Goal: Transaction & Acquisition: Purchase product/service

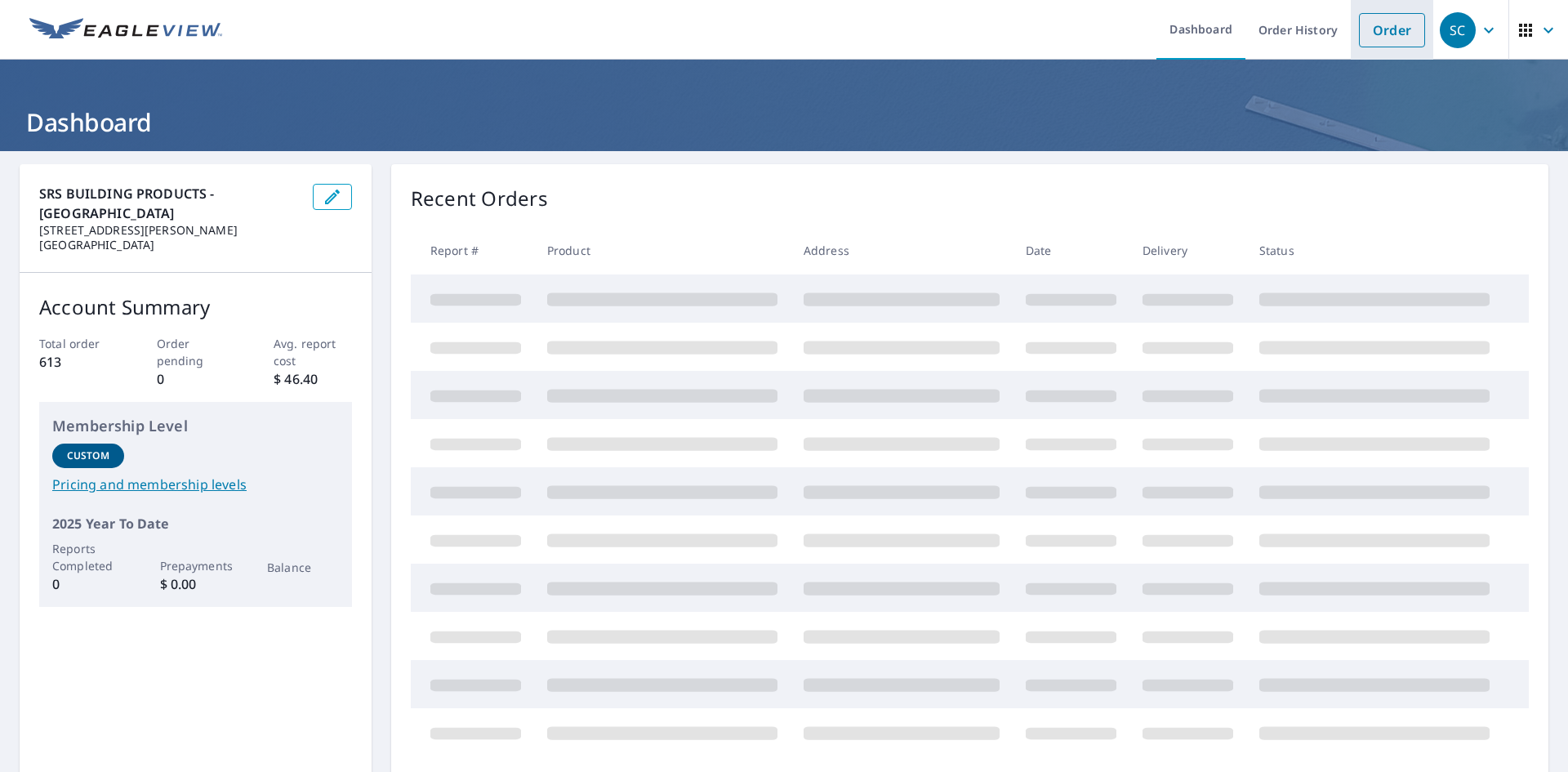
click at [1368, 30] on link "Order" at bounding box center [1392, 30] width 66 height 34
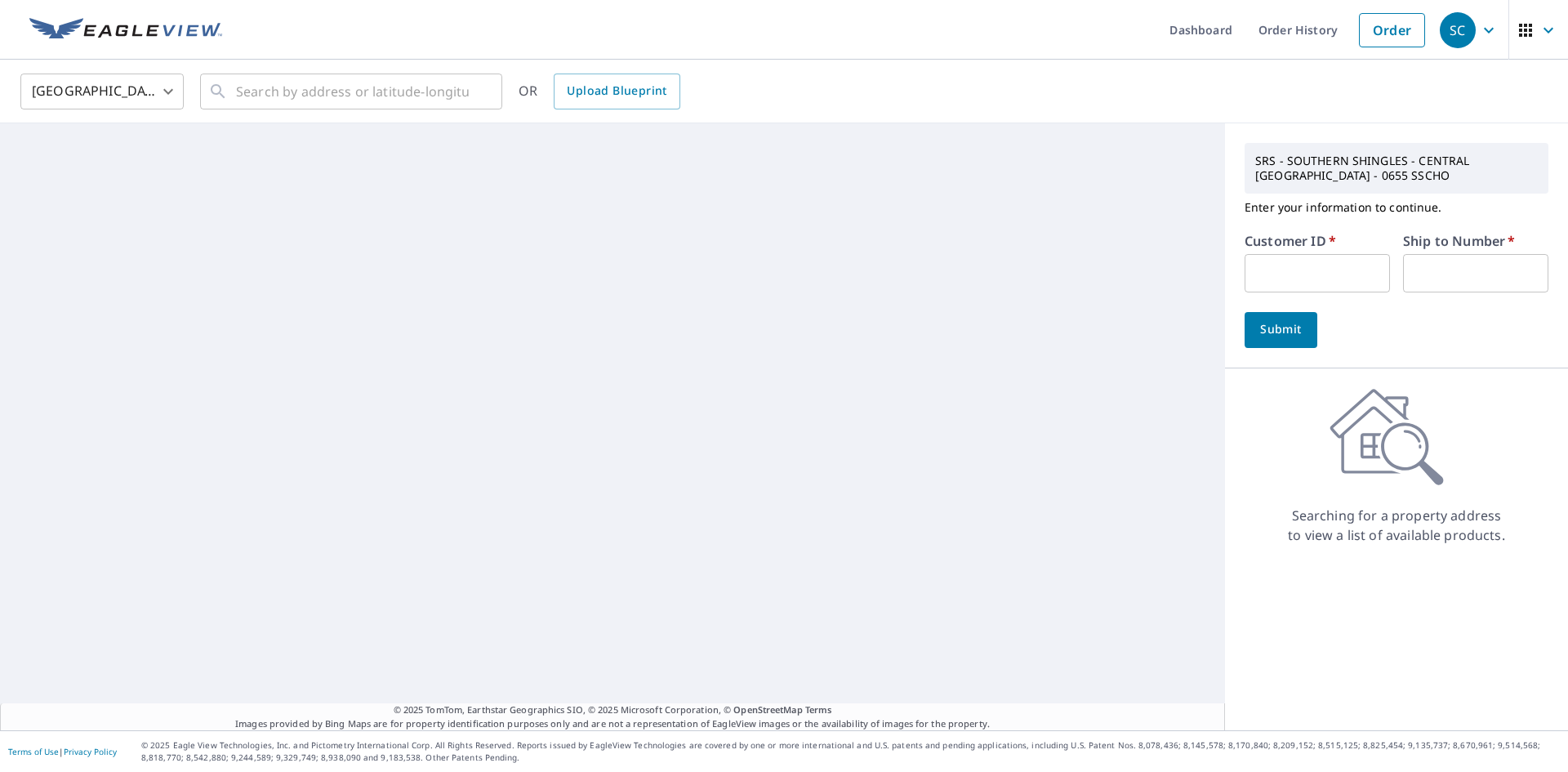
click at [1268, 281] on input "text" at bounding box center [1317, 272] width 145 height 38
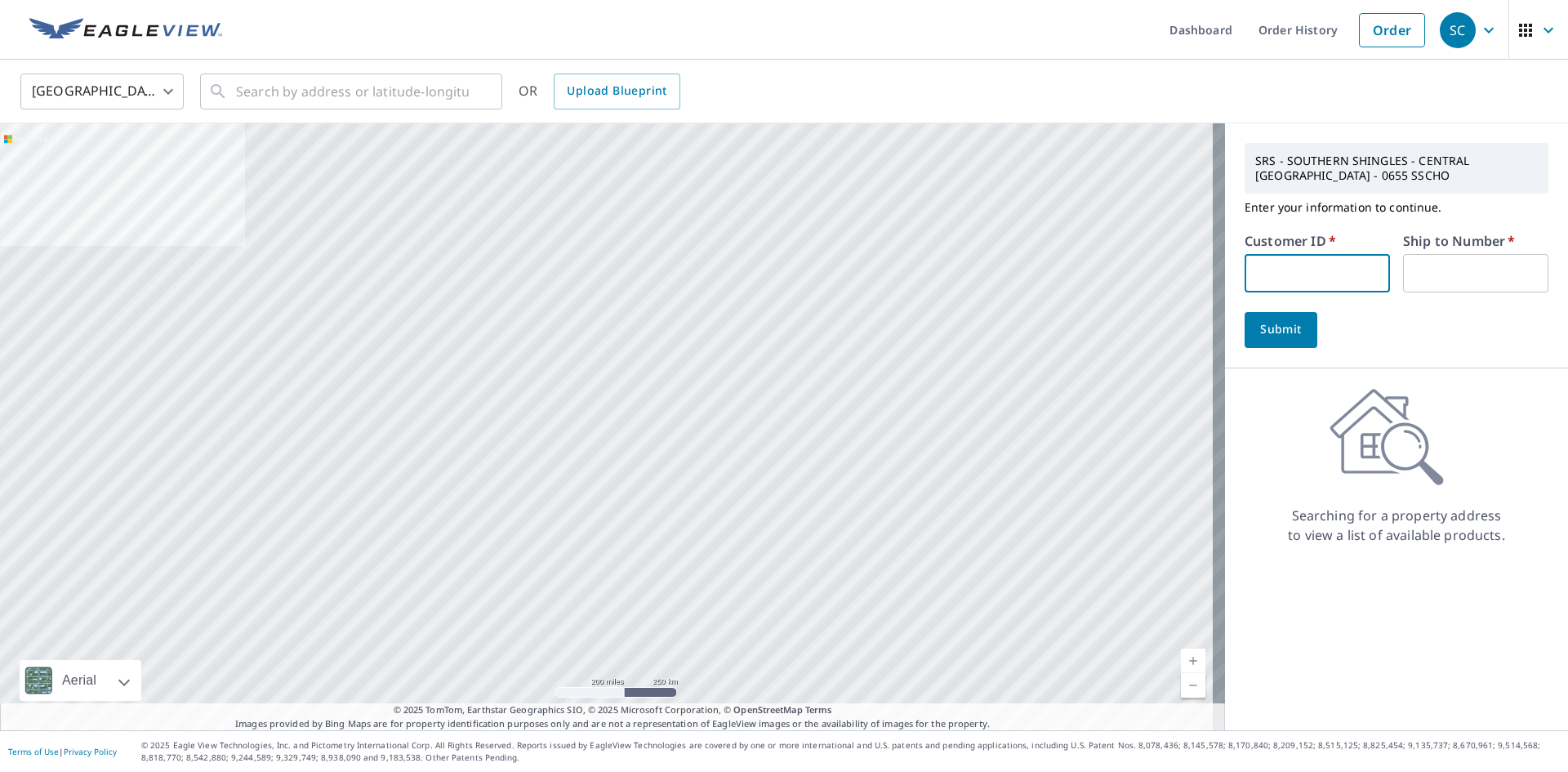
type input "ANM214"
click at [1415, 263] on input "text" at bounding box center [1475, 272] width 145 height 38
type input "1"
click at [1274, 334] on span "Submit" at bounding box center [1281, 330] width 46 height 20
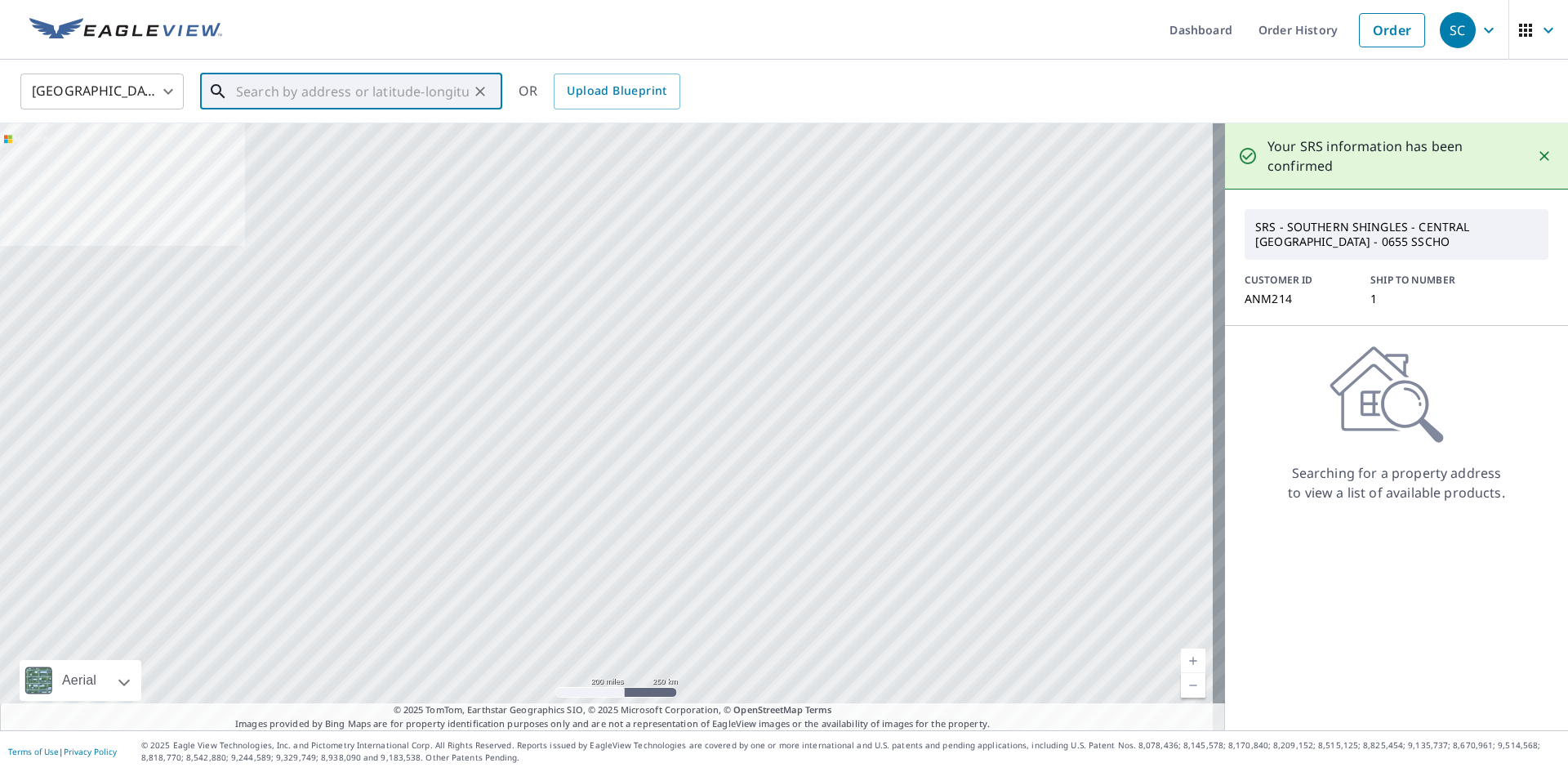
click at [236, 97] on input "text" at bounding box center [352, 91] width 233 height 46
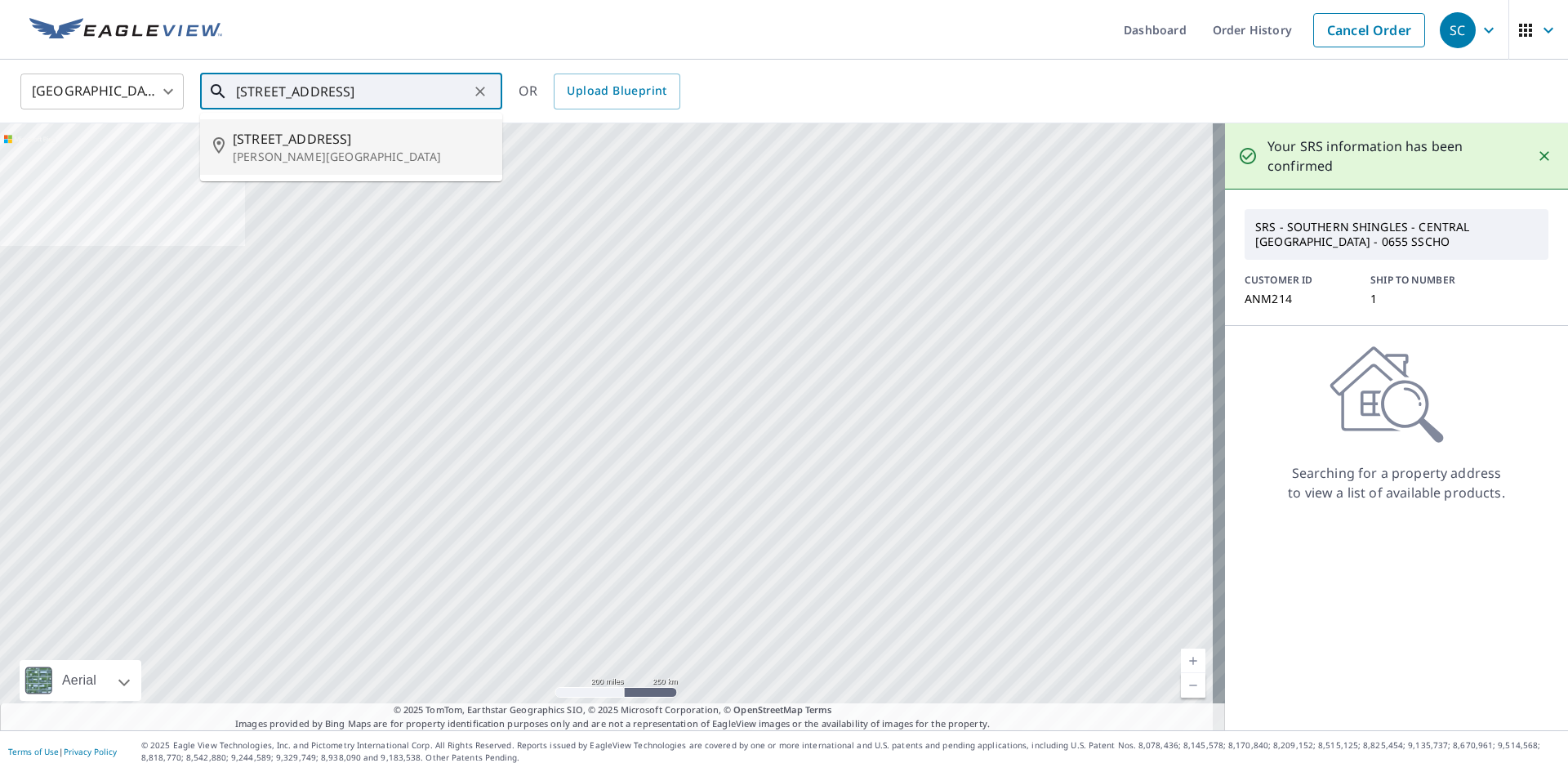
click at [274, 138] on span "[STREET_ADDRESS]" at bounding box center [361, 138] width 256 height 20
type input "[STREET_ADDRESS][PERSON_NAME]"
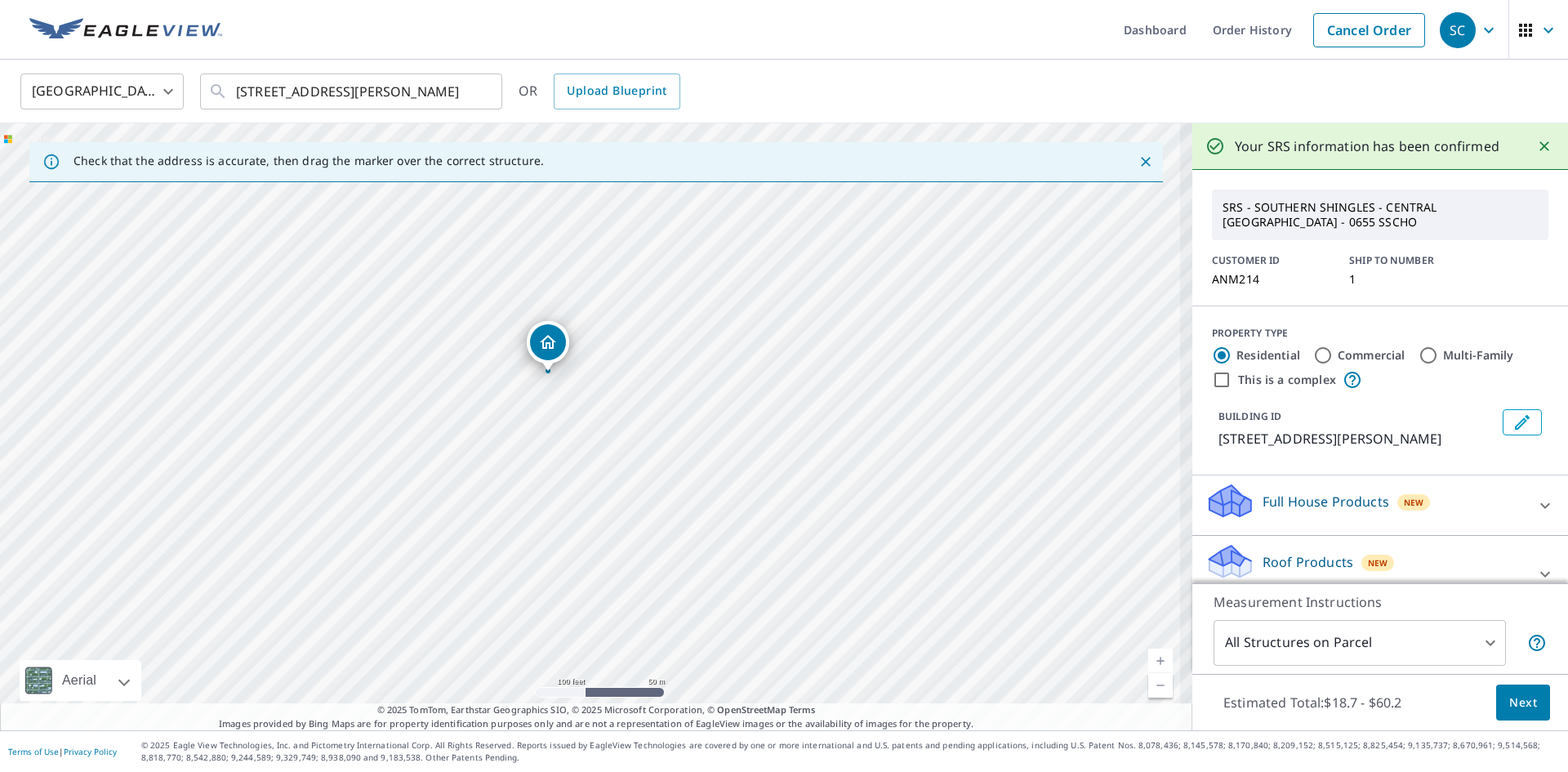
drag, startPoint x: 631, startPoint y: 531, endPoint x: 665, endPoint y: 392, distance: 143.1
click at [665, 392] on div "[STREET_ADDRESS][PERSON_NAME]" at bounding box center [596, 426] width 1193 height 607
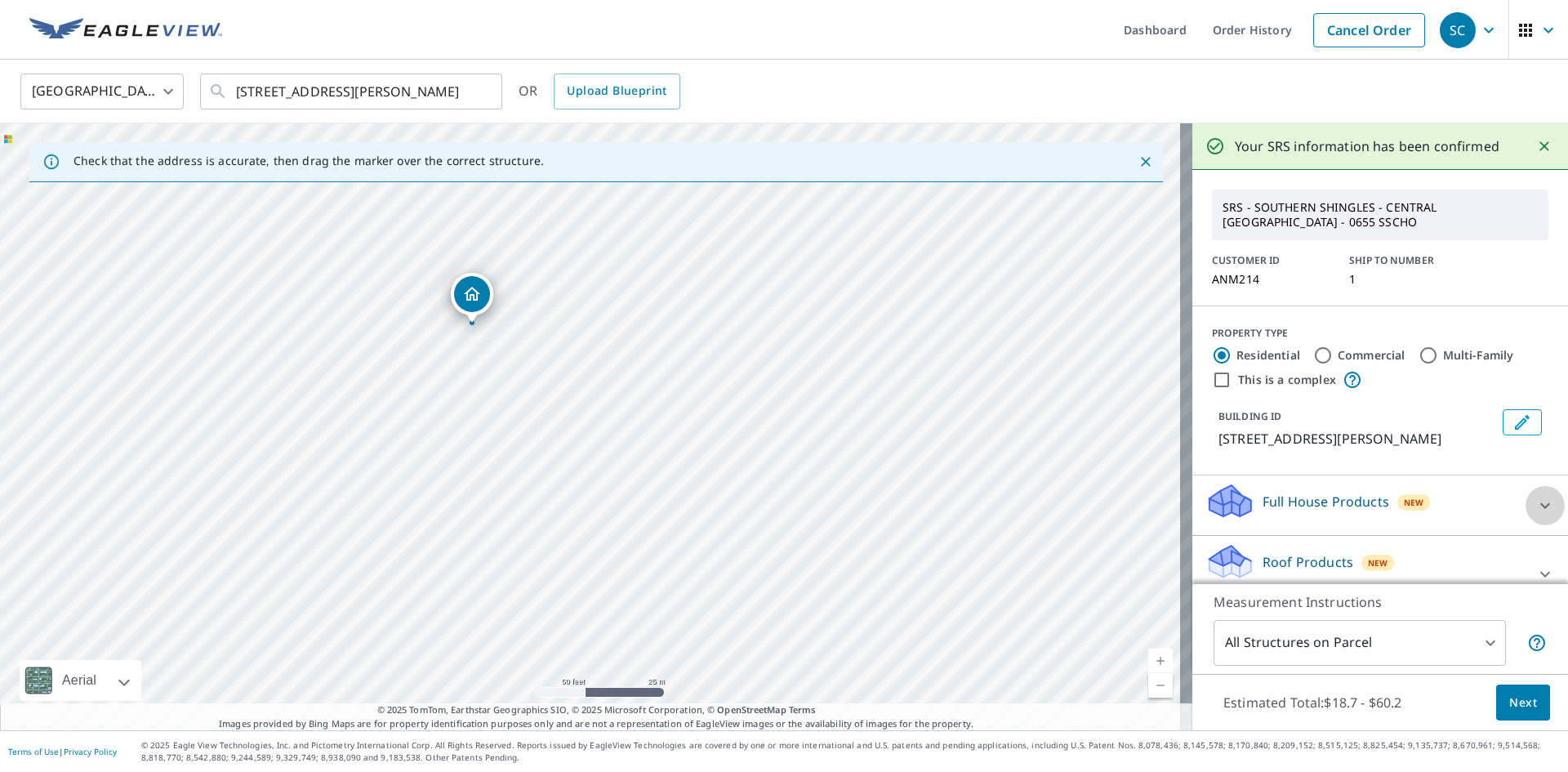
click at [1535, 503] on icon at bounding box center [1545, 505] width 20 height 20
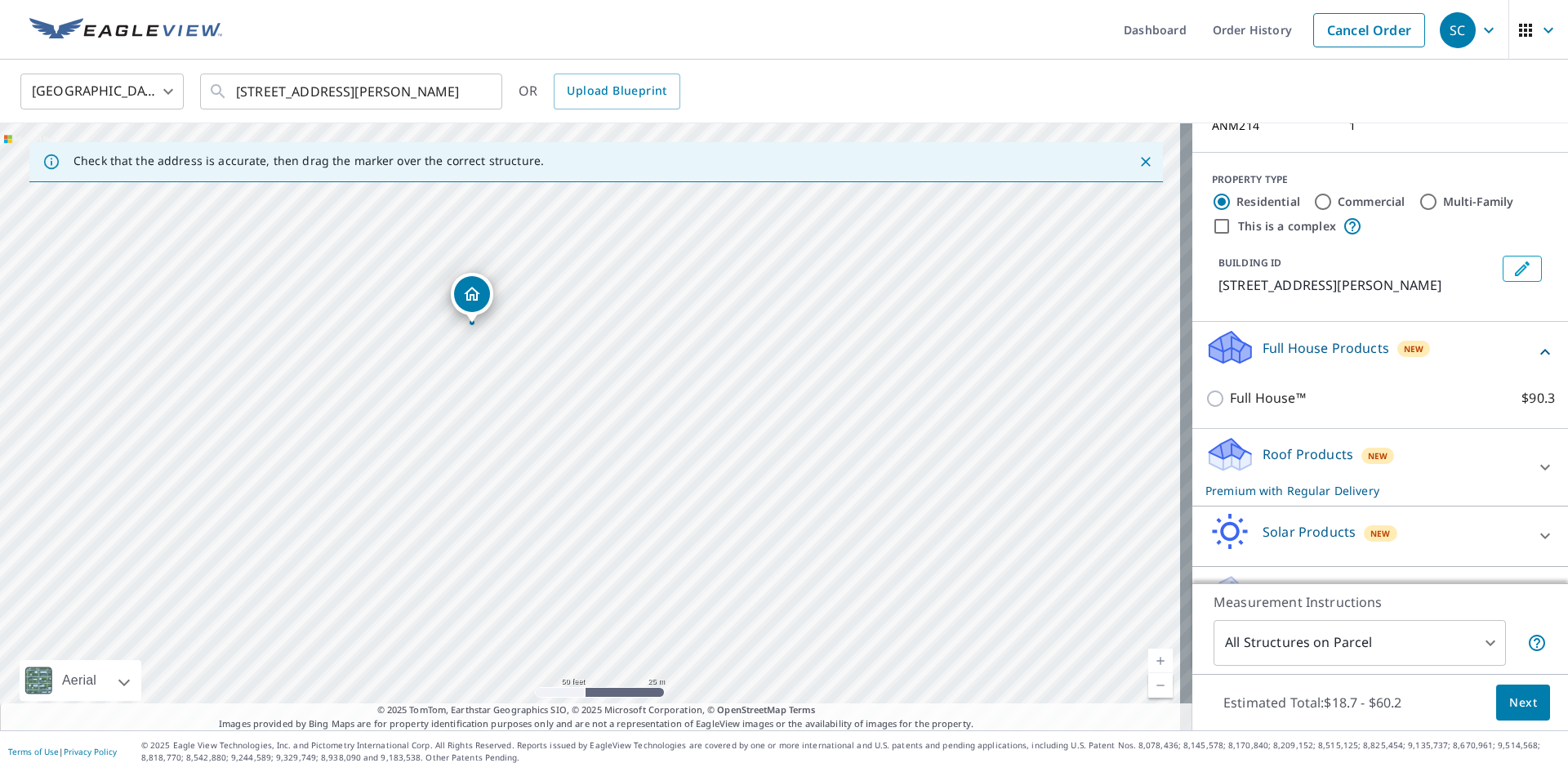
scroll to position [164, 0]
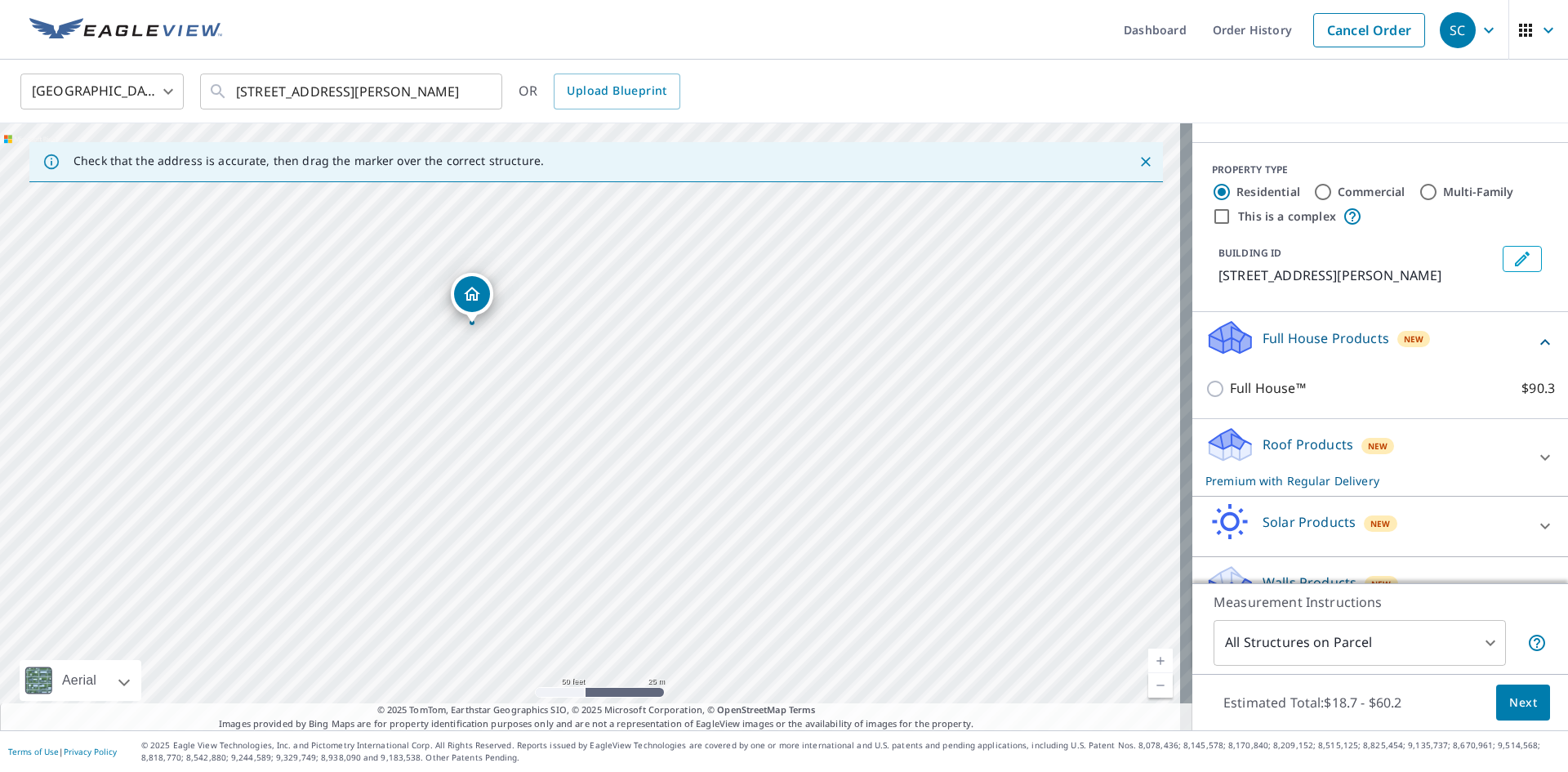
click at [1535, 459] on icon at bounding box center [1545, 457] width 20 height 20
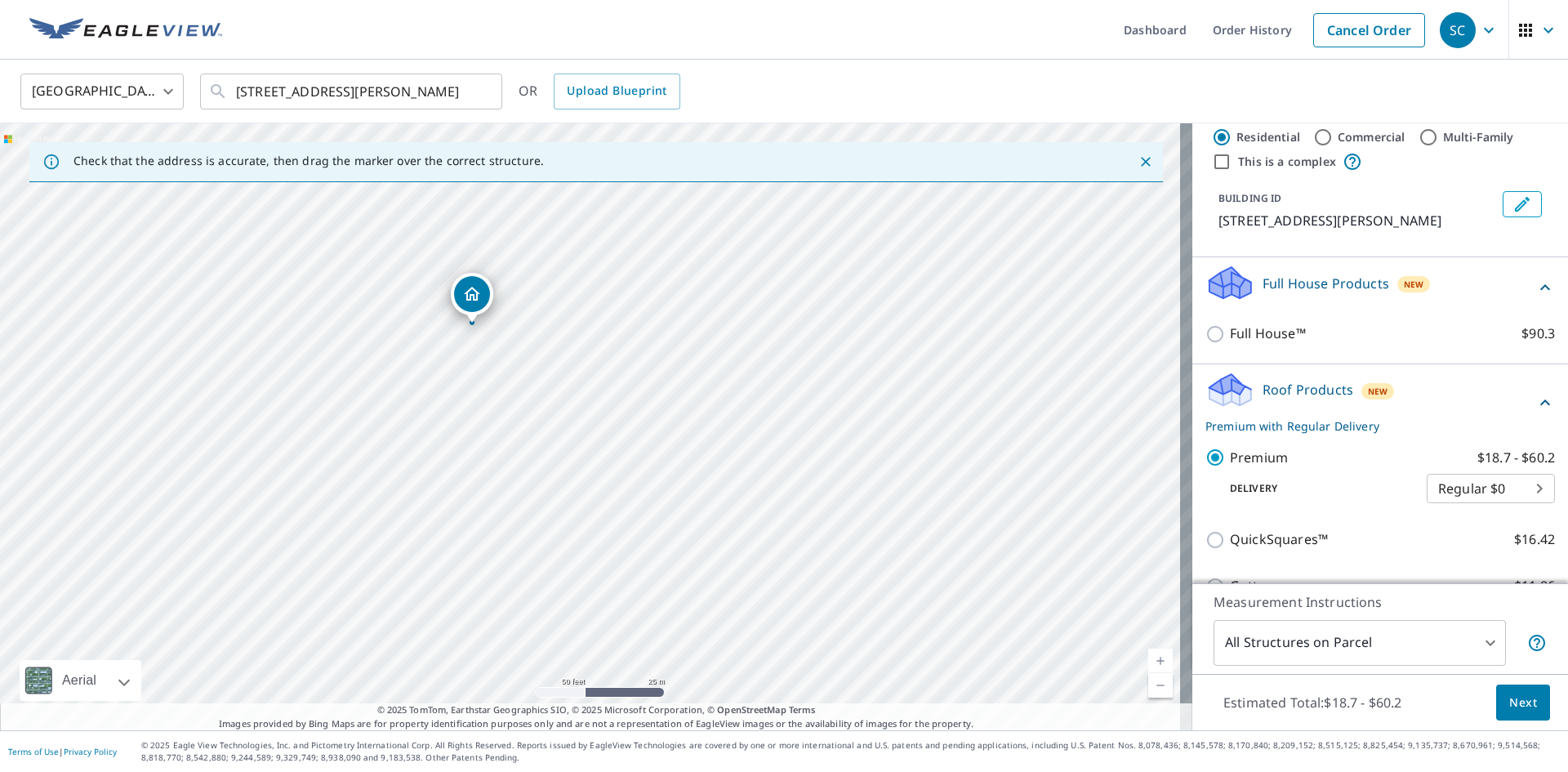
scroll to position [245, 0]
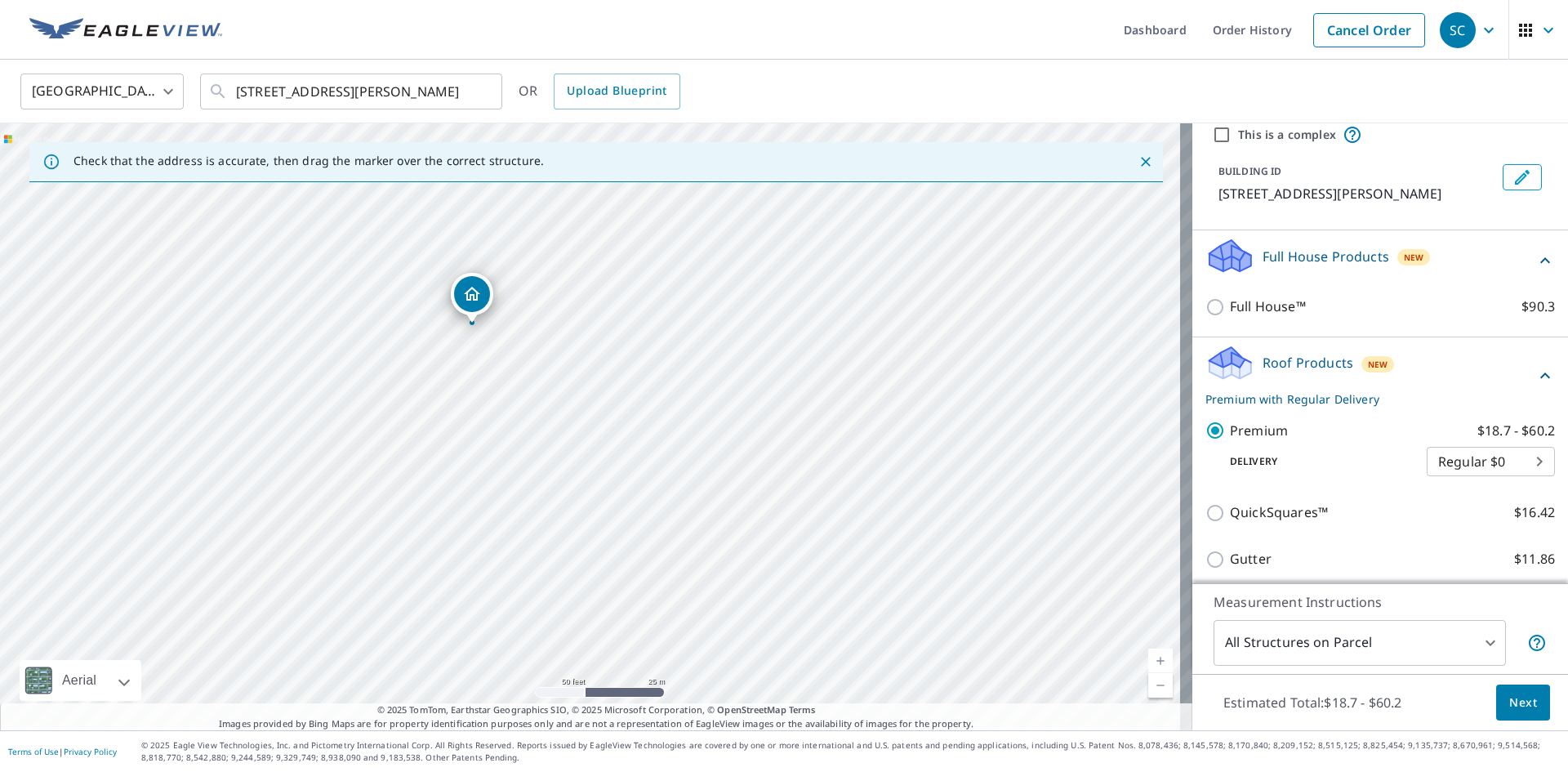
click at [1509, 700] on span "Next" at bounding box center [1523, 703] width 28 height 20
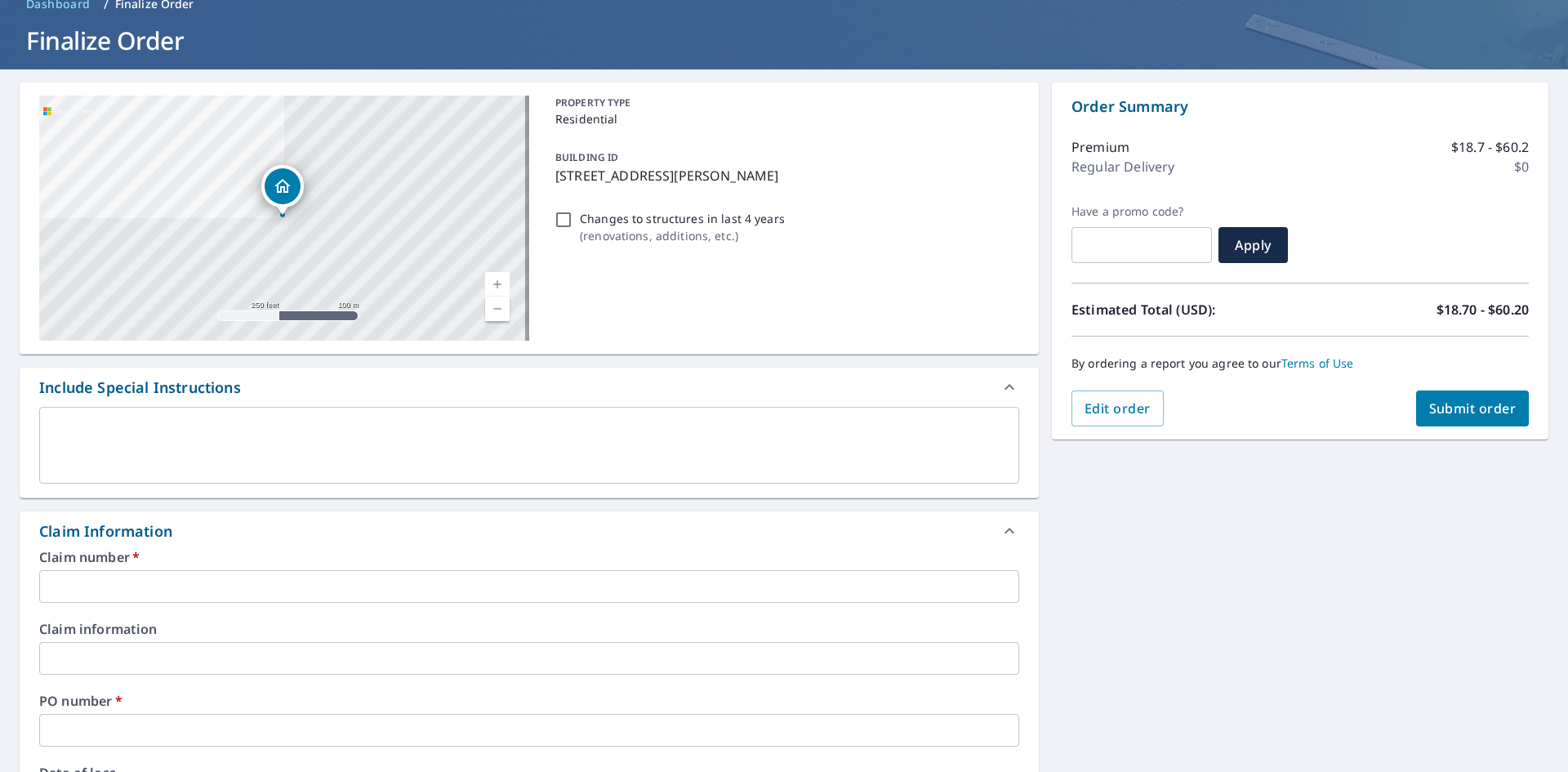
scroll to position [164, 0]
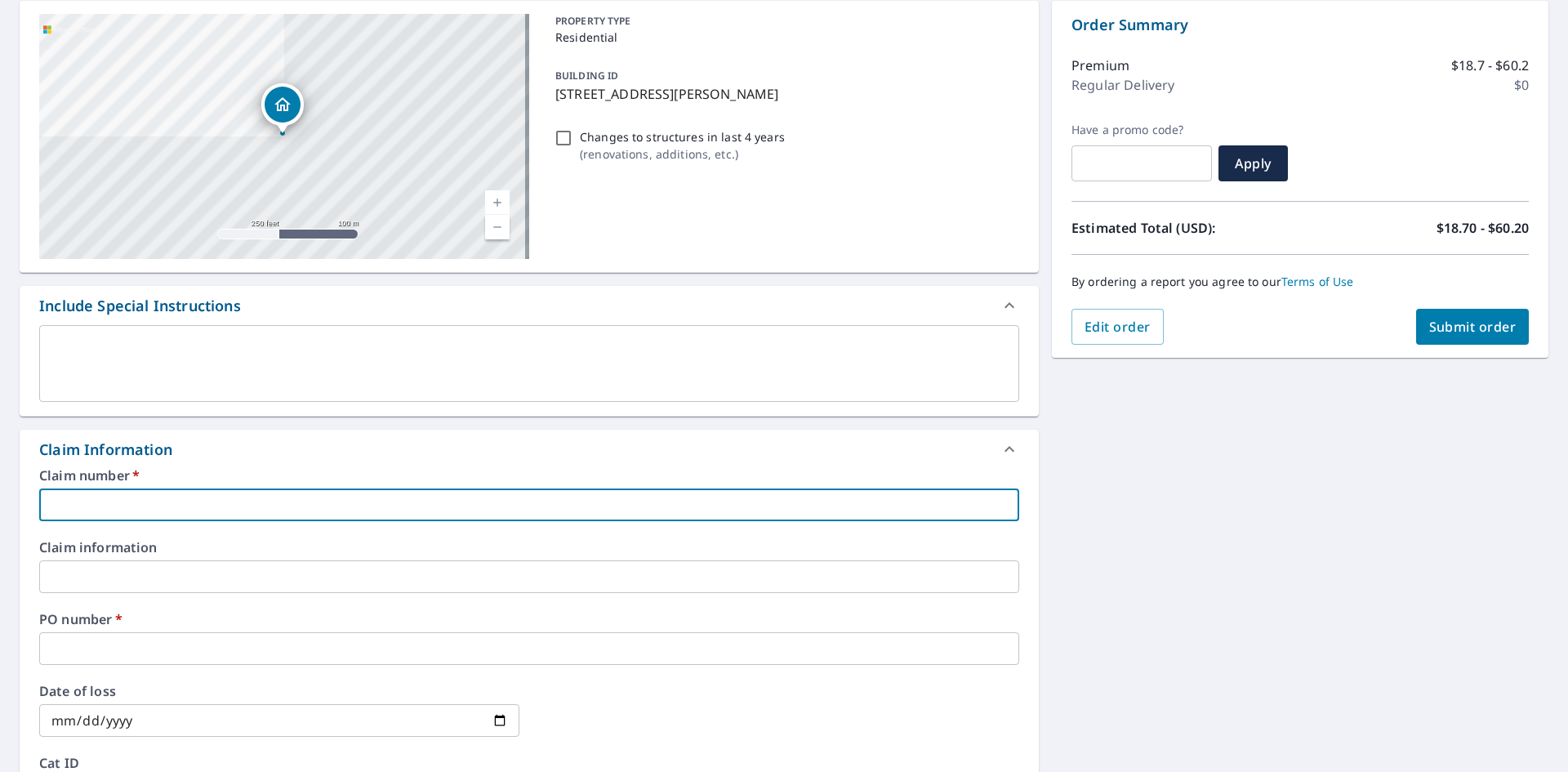
click at [122, 507] on input "text" at bounding box center [529, 504] width 980 height 33
type input "ABM Waterproofing"
checkbox input "true"
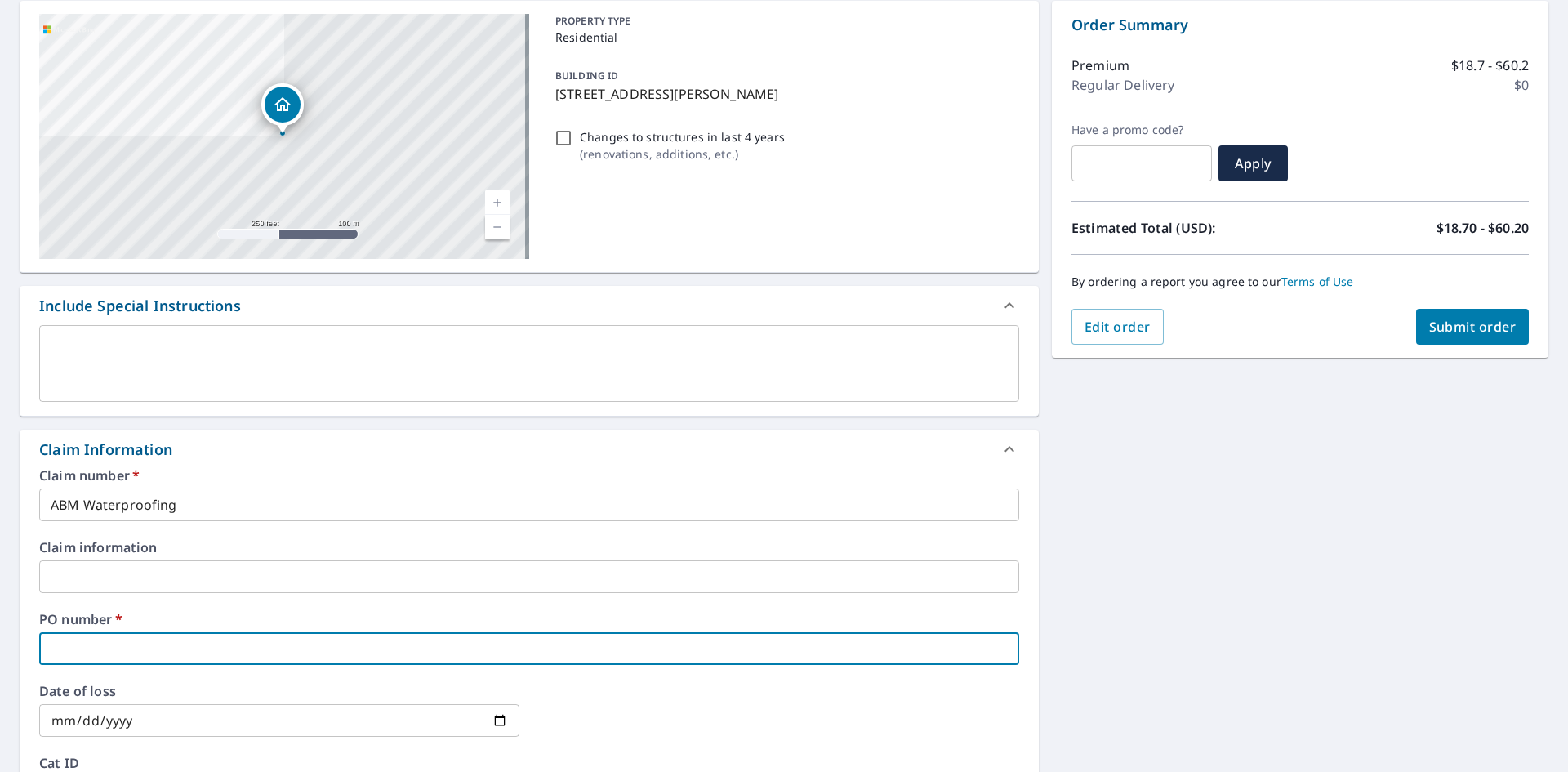
click at [89, 648] on input "text" at bounding box center [529, 648] width 980 height 33
type input "1"
checkbox input "true"
type input "11"
checkbox input "true"
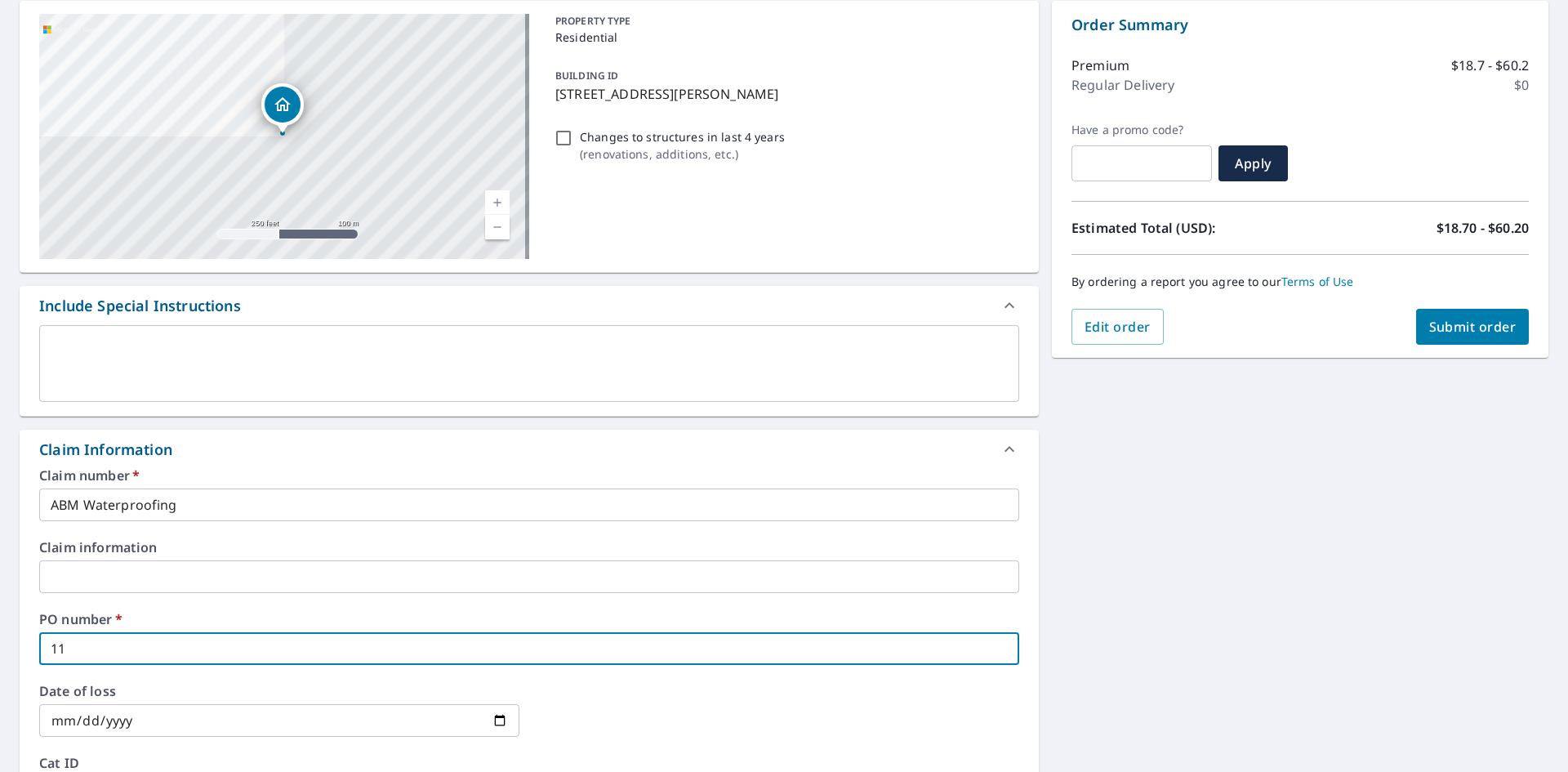
type input "118"
checkbox input "true"
type input "118"
checkbox input "true"
type input "118 V"
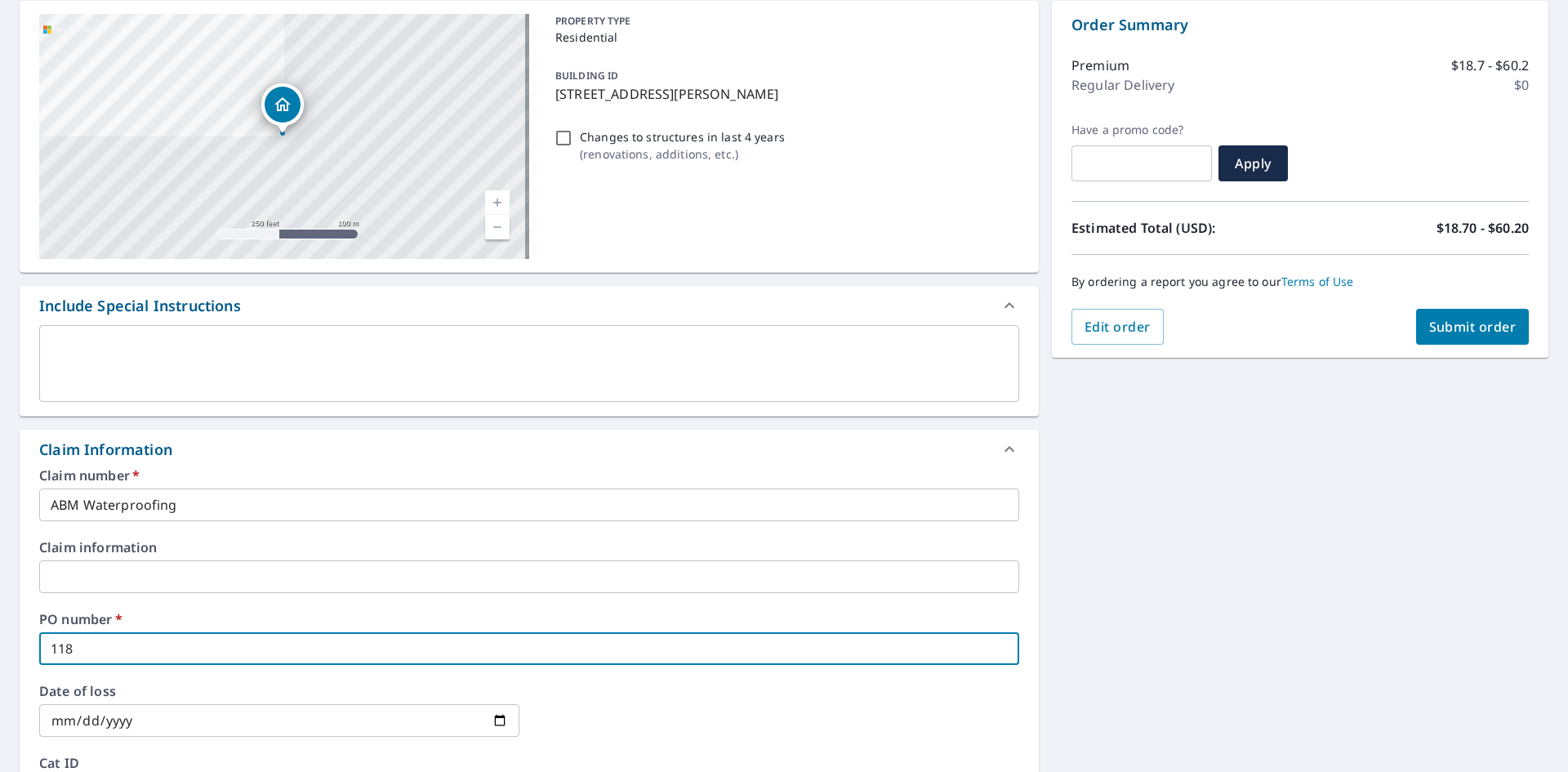
checkbox input "true"
type input "118 Ve"
checkbox input "true"
type input "118 Ver"
checkbox input "true"
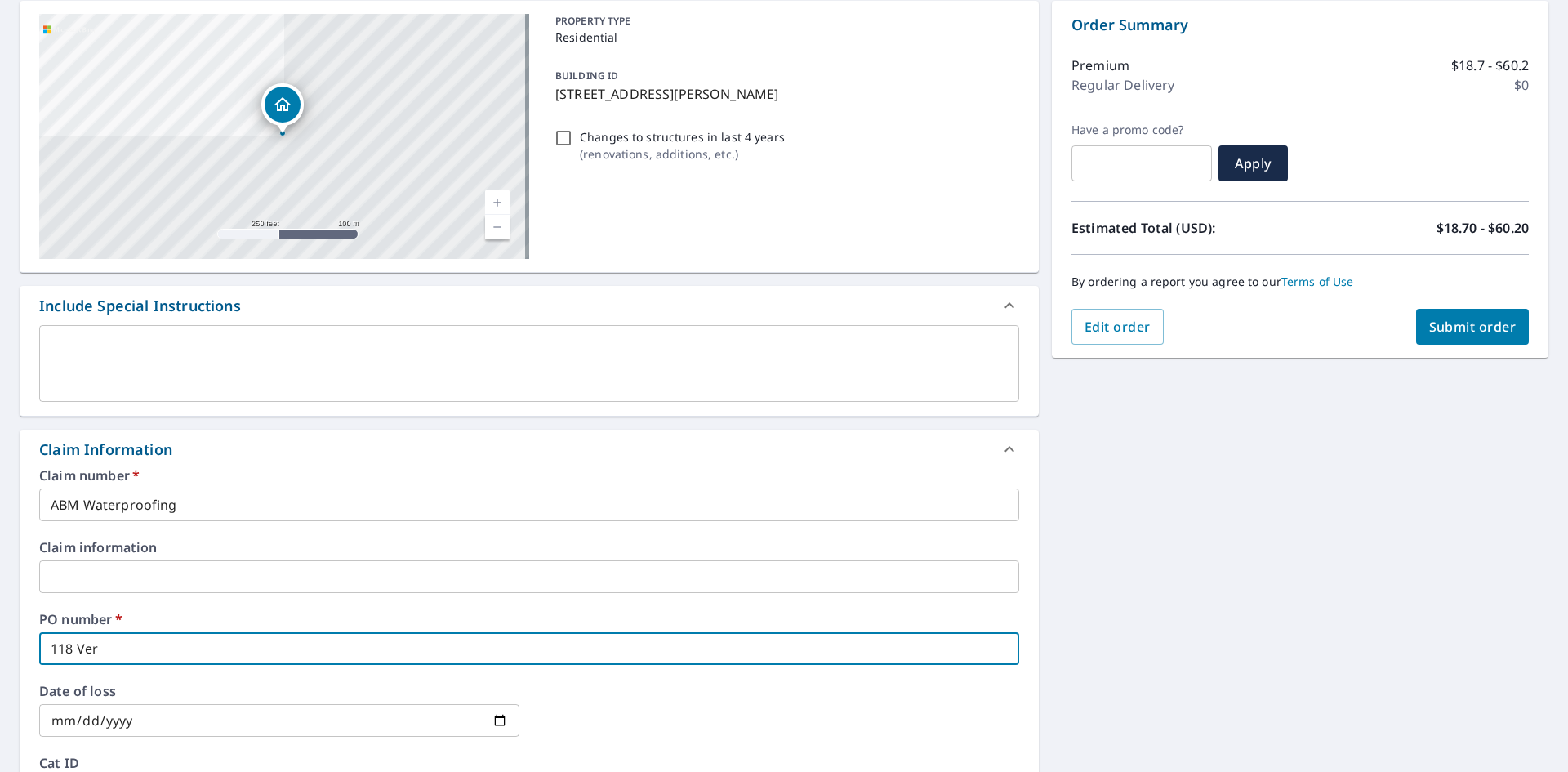
type input "118 Verb"
checkbox input "true"
type input "118 Verbe"
checkbox input "true"
type input "118 Verben"
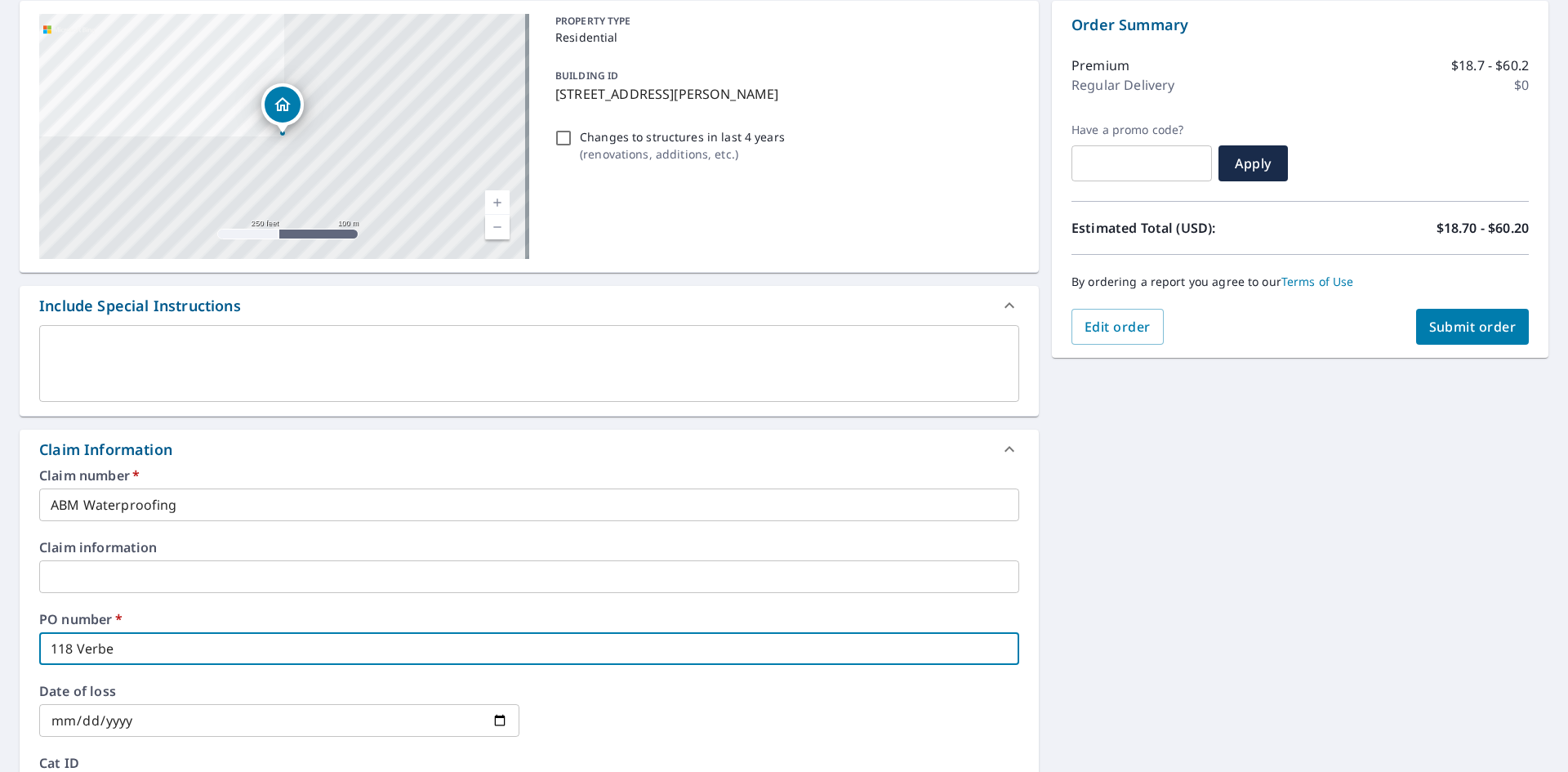
checkbox input "true"
type input "118 Verbena"
checkbox input "true"
type input "118 Verbena"
checkbox input "true"
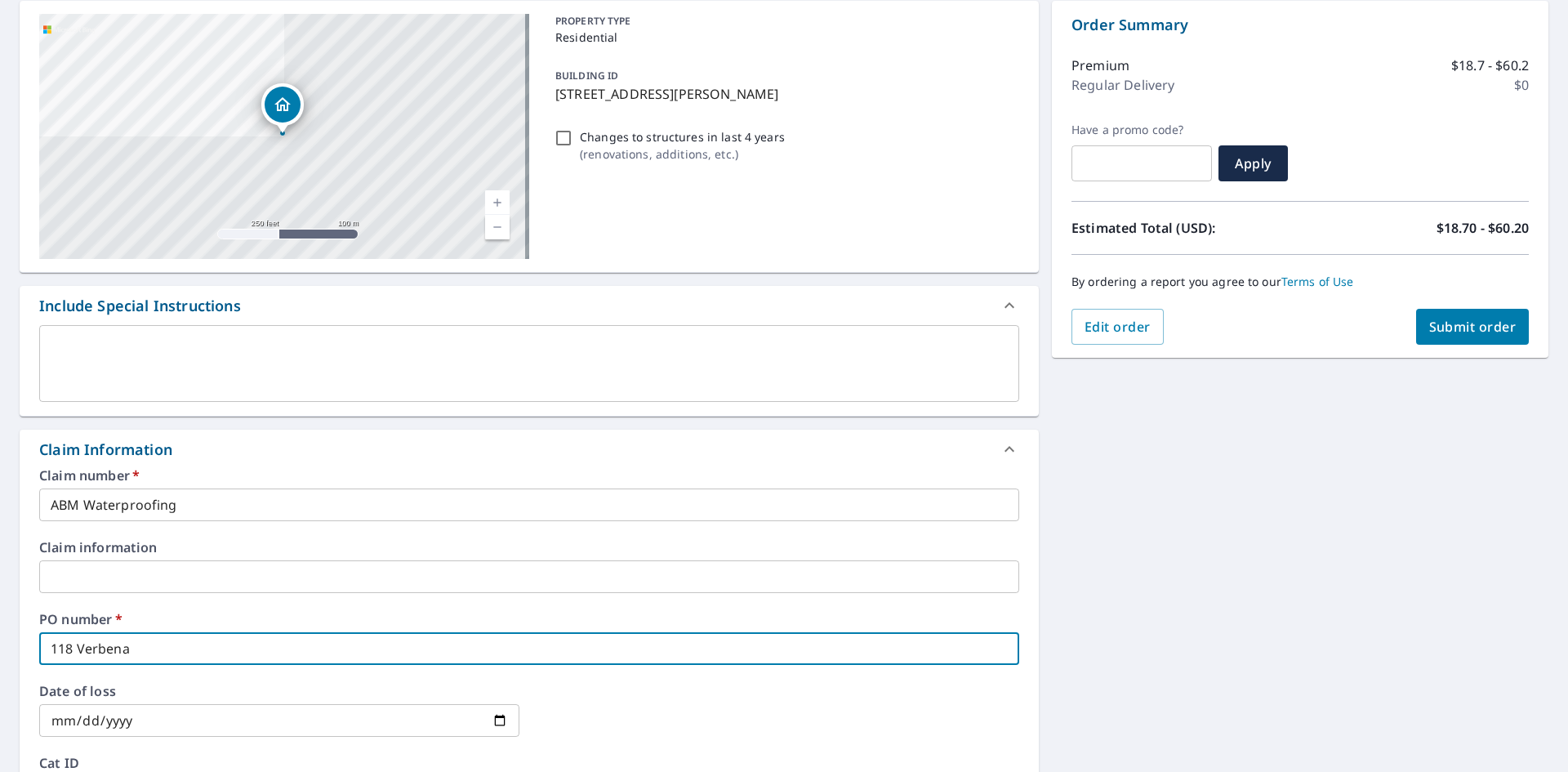
type input "118 Verbena w"
checkbox input "true"
type input "118 Verbena wa"
checkbox input "true"
type input "[STREET_ADDRESS]"
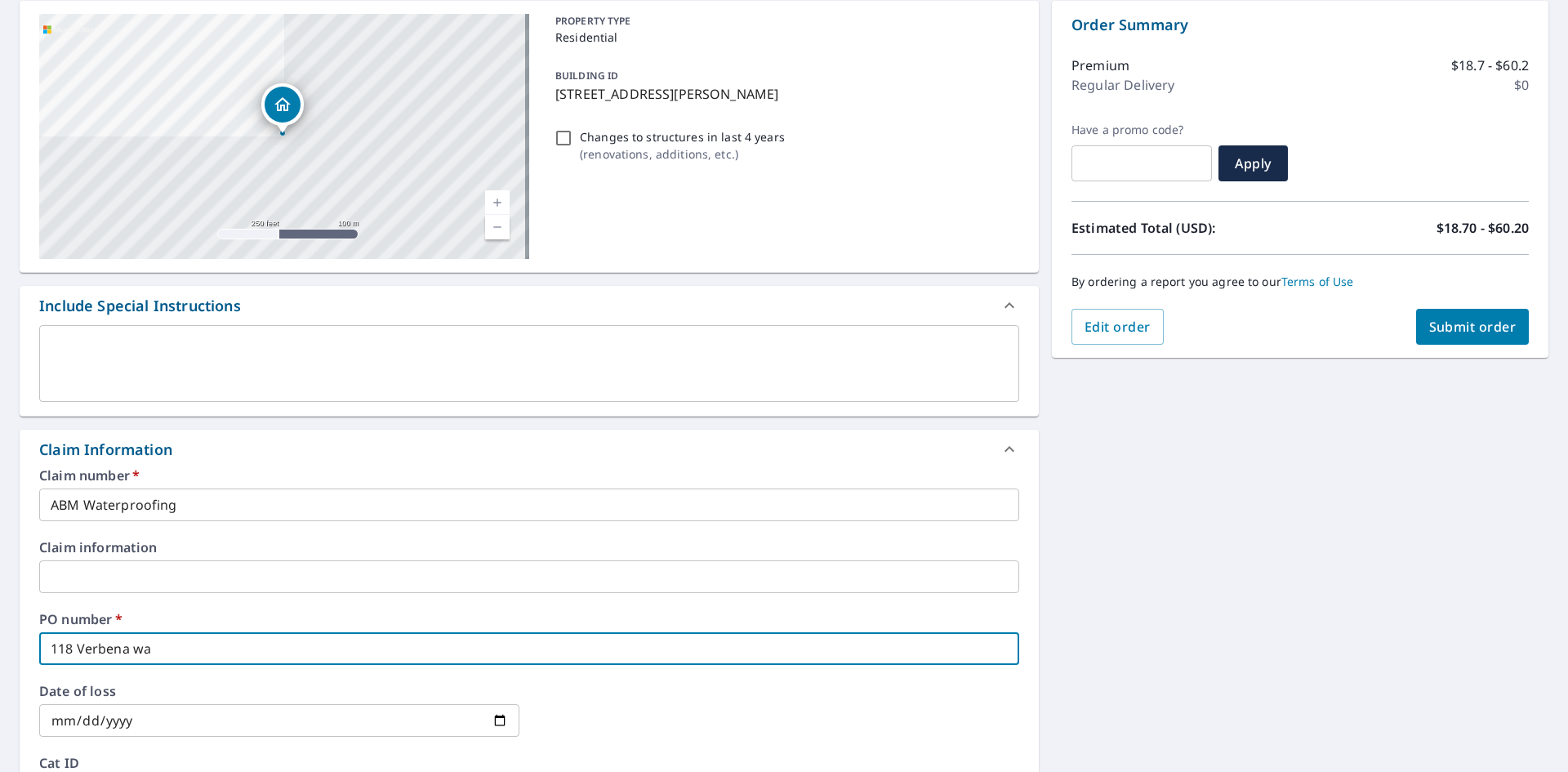
checkbox input "true"
type input "[STREET_ADDRESS],"
checkbox input "true"
type input "[STREET_ADDRESS],"
checkbox input "true"
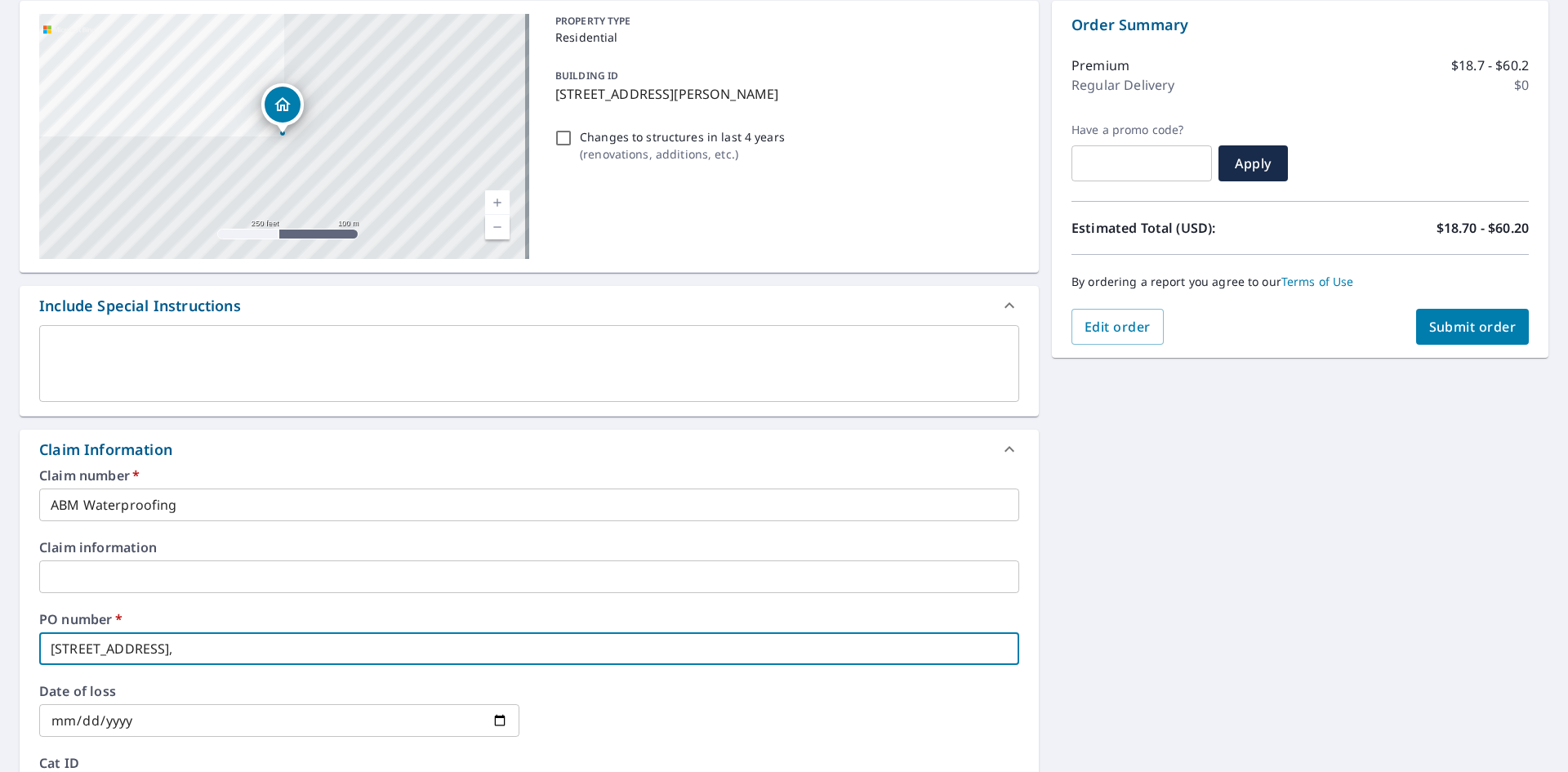
type input "[STREET_ADDRESS]"
checkbox input "true"
type input "[STREET_ADDRESS]"
checkbox input "true"
type input "[STREET_ADDRESS]"
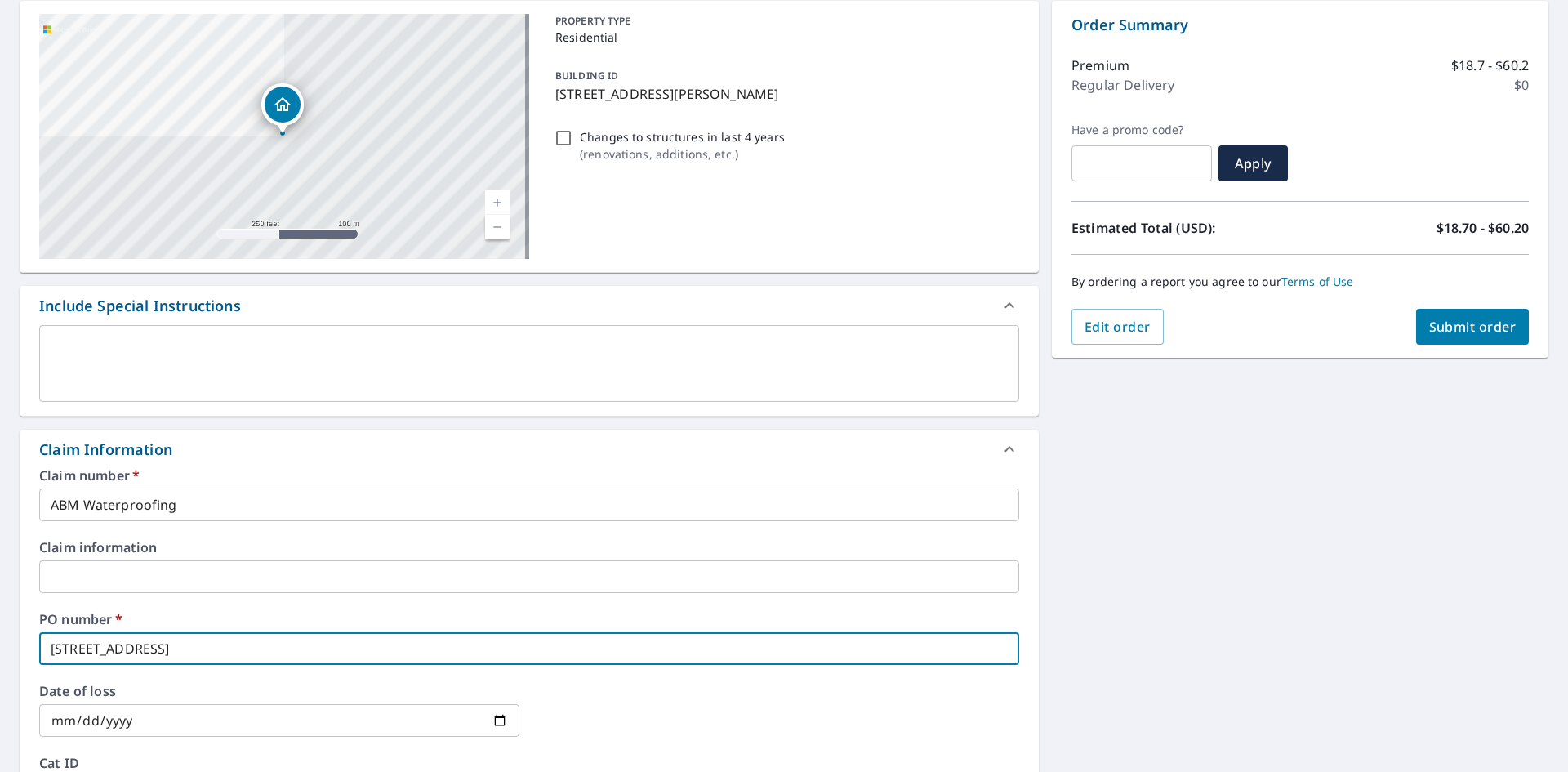
checkbox input "true"
type input "[STREET_ADDRESS]"
checkbox input "true"
type input "[STREET_ADDRESS]"
checkbox input "true"
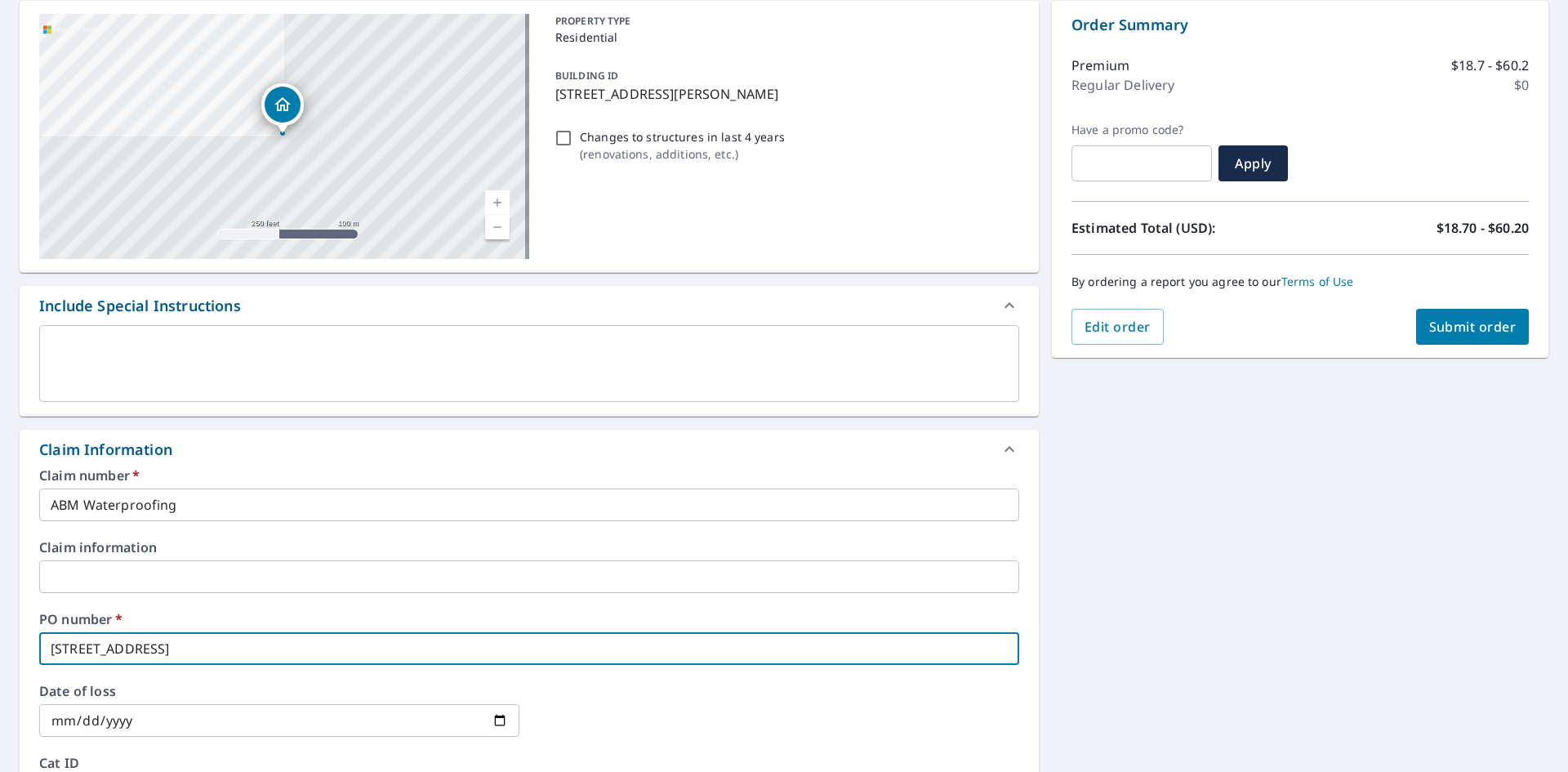
type input "[STREET_ADDRESS]"
checkbox input "true"
type input "[STREET_ADDRESS]"
checkbox input "true"
type input "[STREET_ADDRESS]"
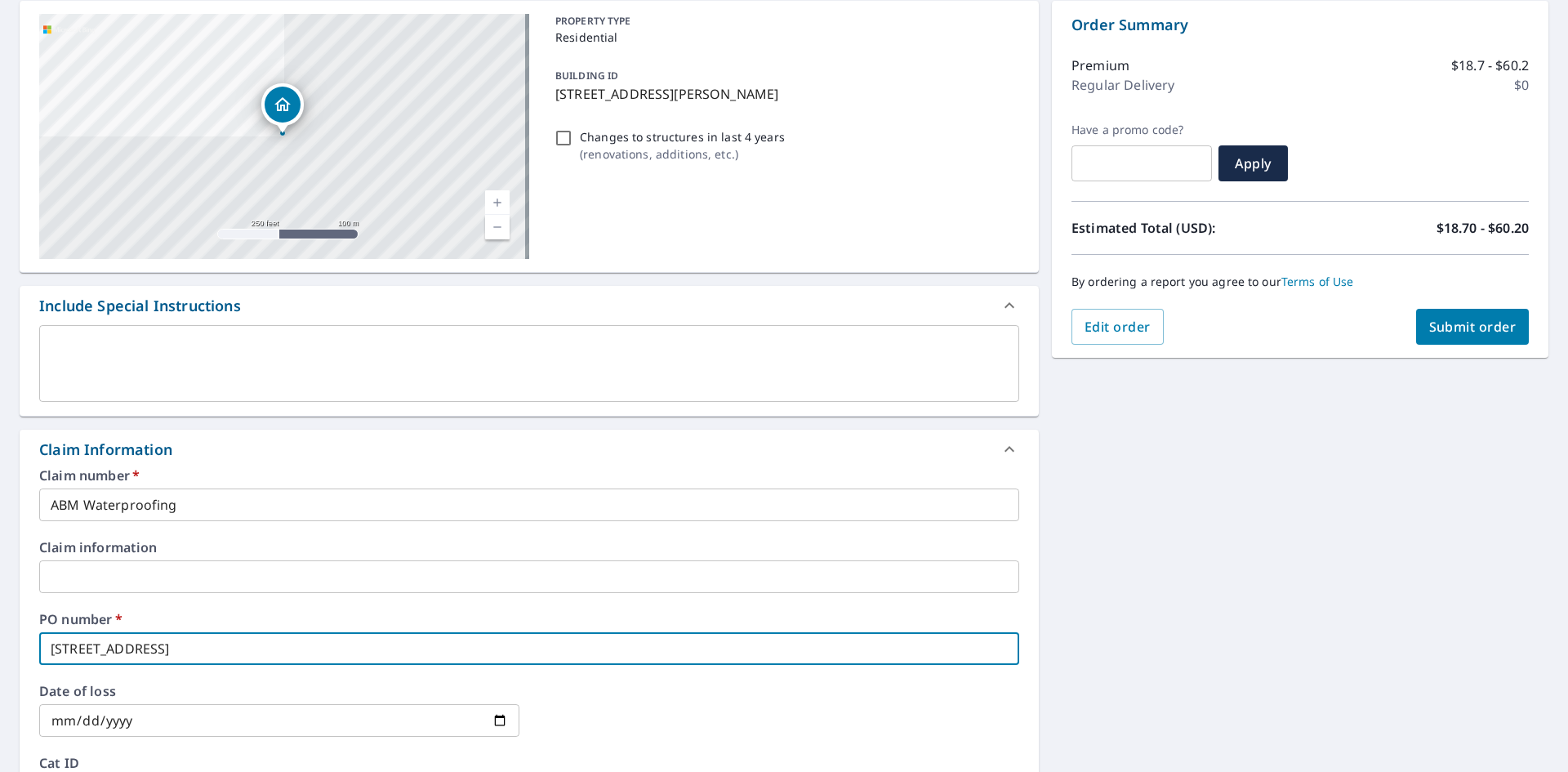
checkbox input "true"
type input "[STREET_ADDRESS]"
checkbox input "true"
type input "[STREET_ADDRESS]"
checkbox input "true"
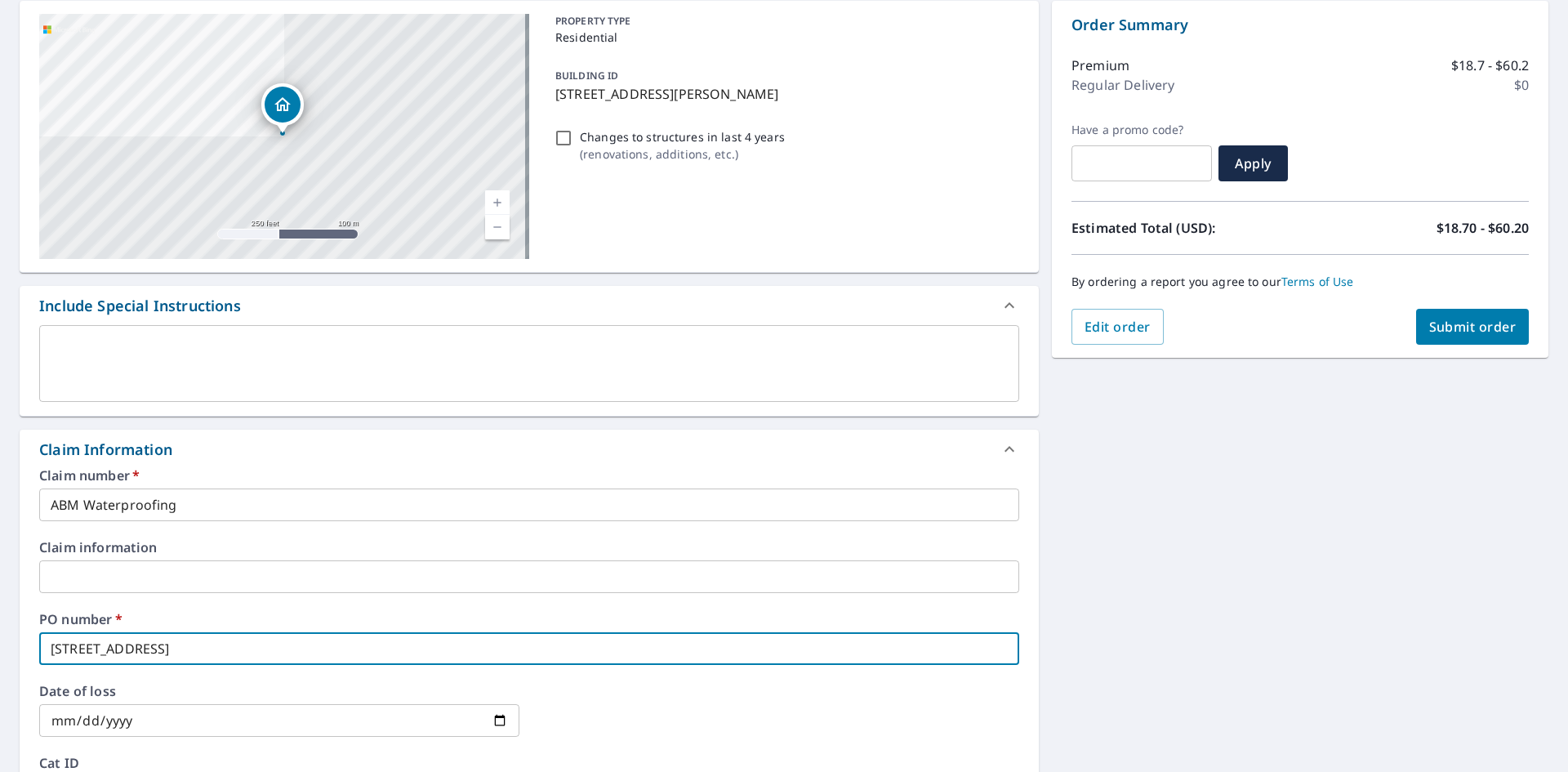
type input "[STREET_ADDRESS],"
checkbox input "true"
type input "[STREET_ADDRESS],"
checkbox input "true"
type input "[STREET_ADDRESS]"
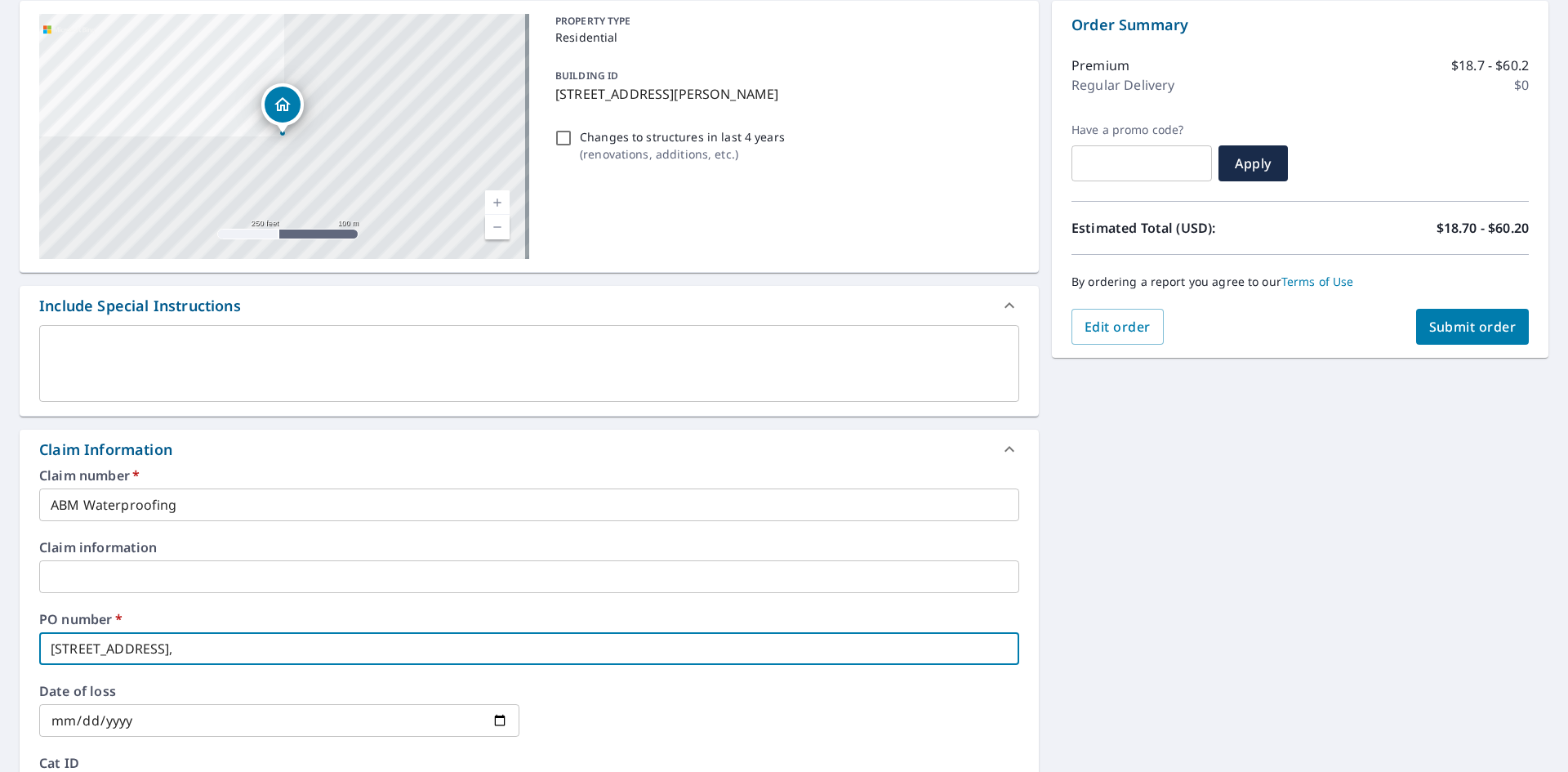
checkbox input "true"
type input "[STREET_ADDRESS][PERSON_NAME]"
checkbox input "true"
type input "[STREET_ADDRESS][PERSON_NAME]"
checkbox input "true"
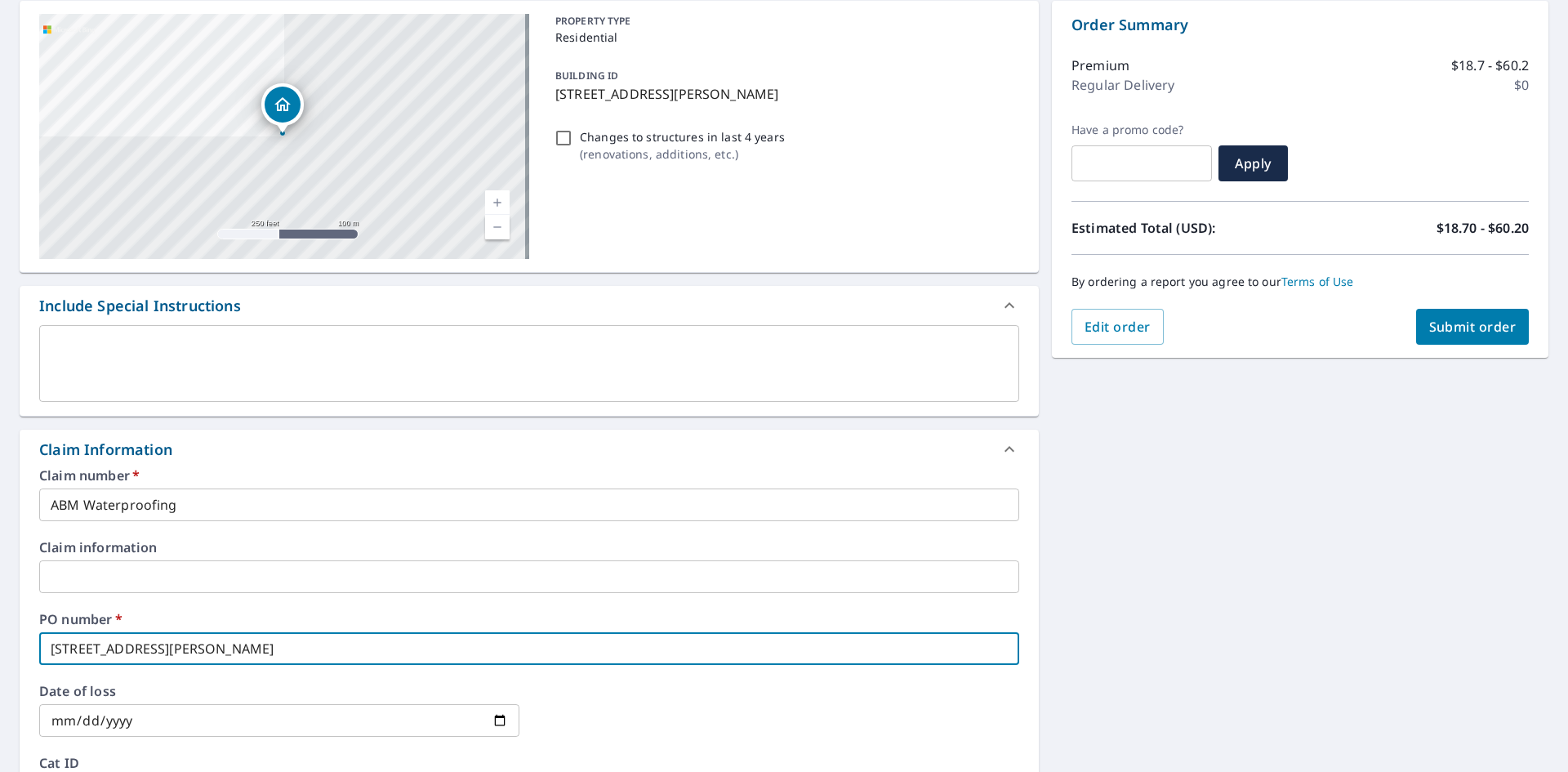
type input "[STREET_ADDRESS]"
checkbox input "true"
type input "[STREET_ADDRESS], [US_STATE]"
checkbox input "true"
type input "[STREET_ADDRESS]"
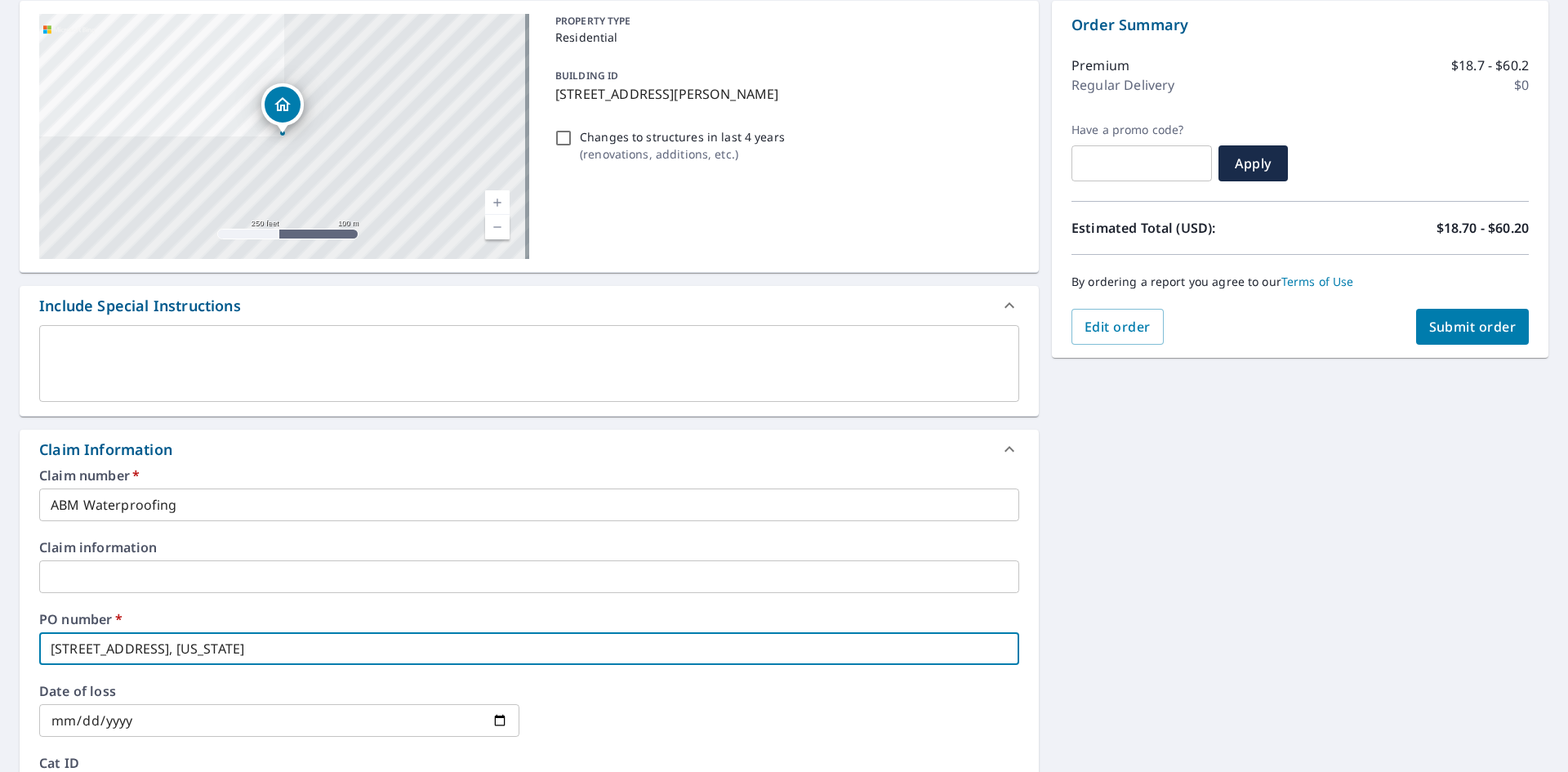
checkbox input "true"
type input "[STREET_ADDRESS][PERSON_NAME]"
checkbox input "true"
type input "[STREET_ADDRESS][PERSON_NAME]"
checkbox input "true"
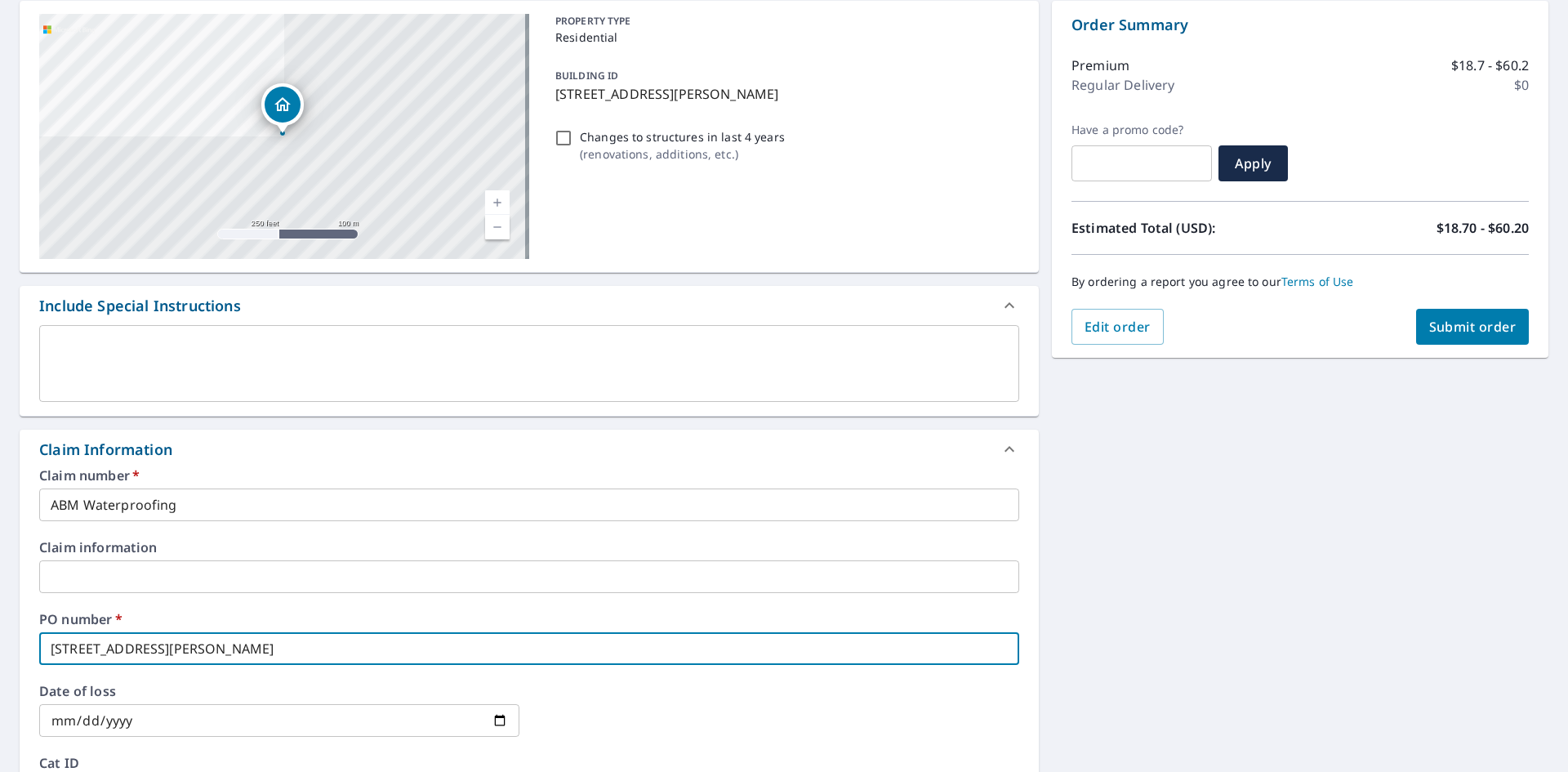
type input "[STREET_ADDRESS]"
checkbox input "true"
type input "[STREET_ADDRESS][PERSON_NAME]"
checkbox input "true"
type input "[STREET_ADDRESS][PERSON_NAME]"
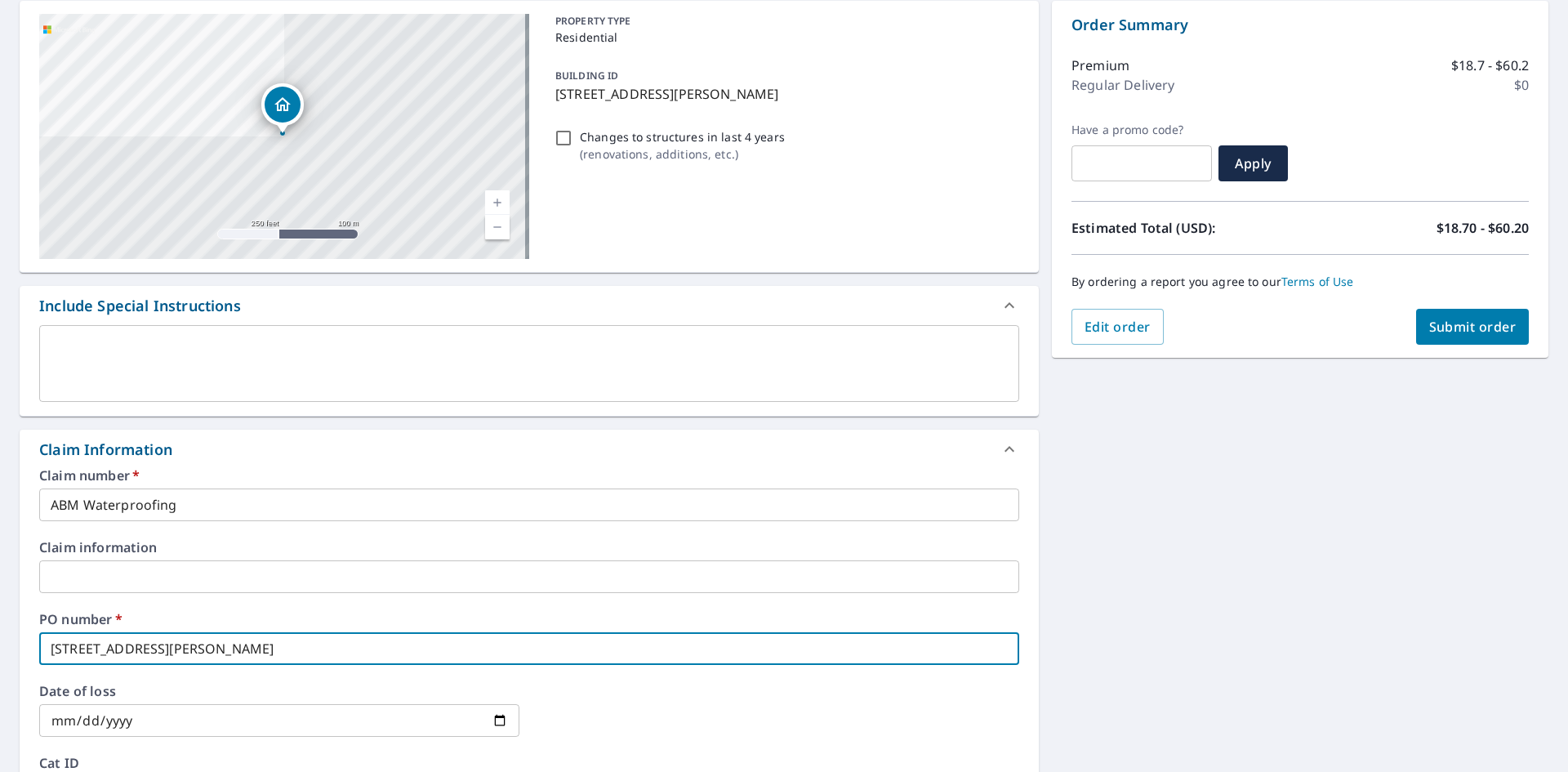
checkbox input "true"
type input "[STREET_ADDRESS]"
checkbox input "true"
type input "[STREET_ADDRESS][US_STATE]"
checkbox input "true"
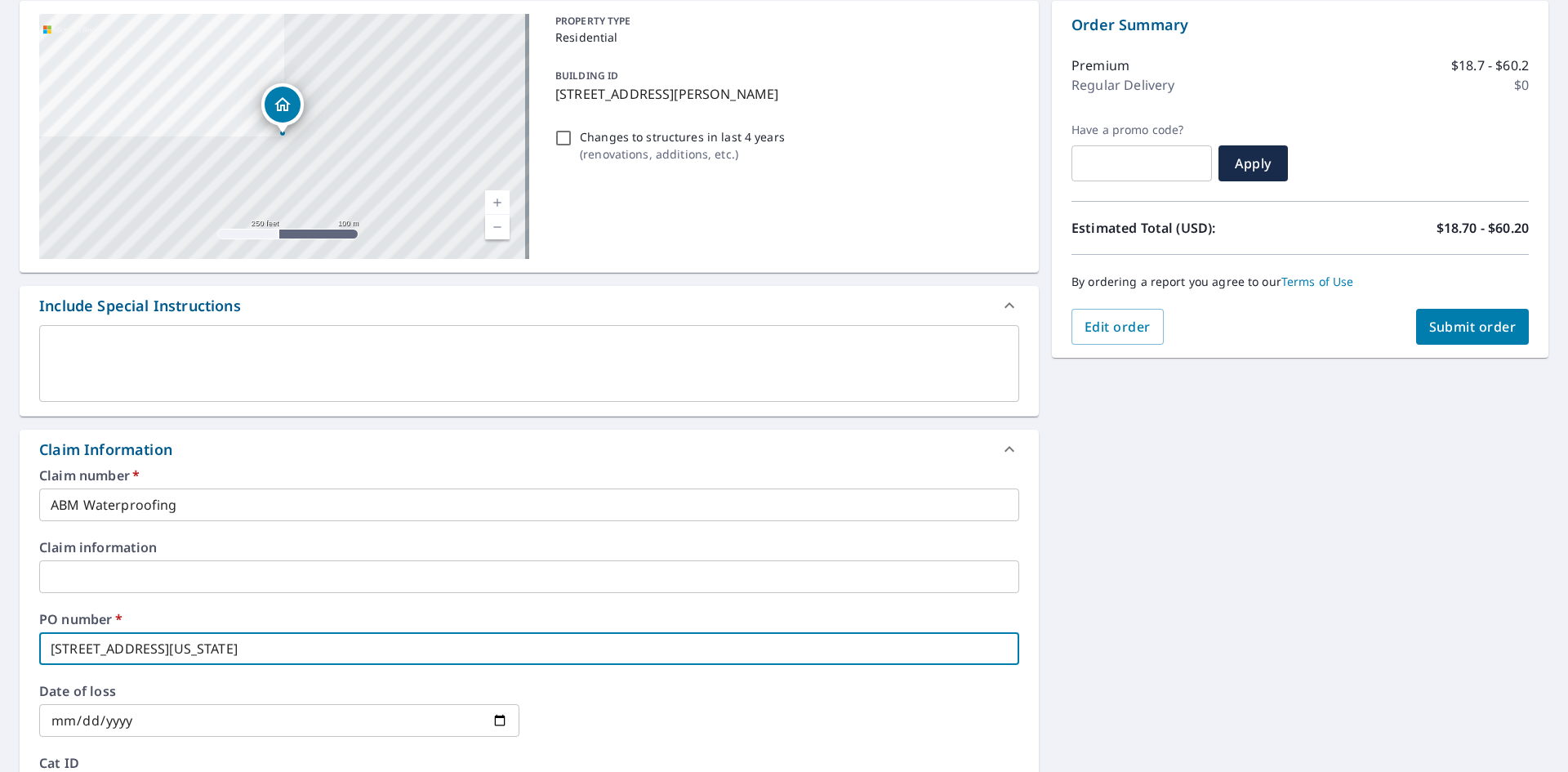
type input "[STREET_ADDRESS][US_STATE]"
checkbox input "true"
type input "[STREET_ADDRESS][US_STATE]"
checkbox input "true"
type input "[STREET_ADDRESS][US_STATE]"
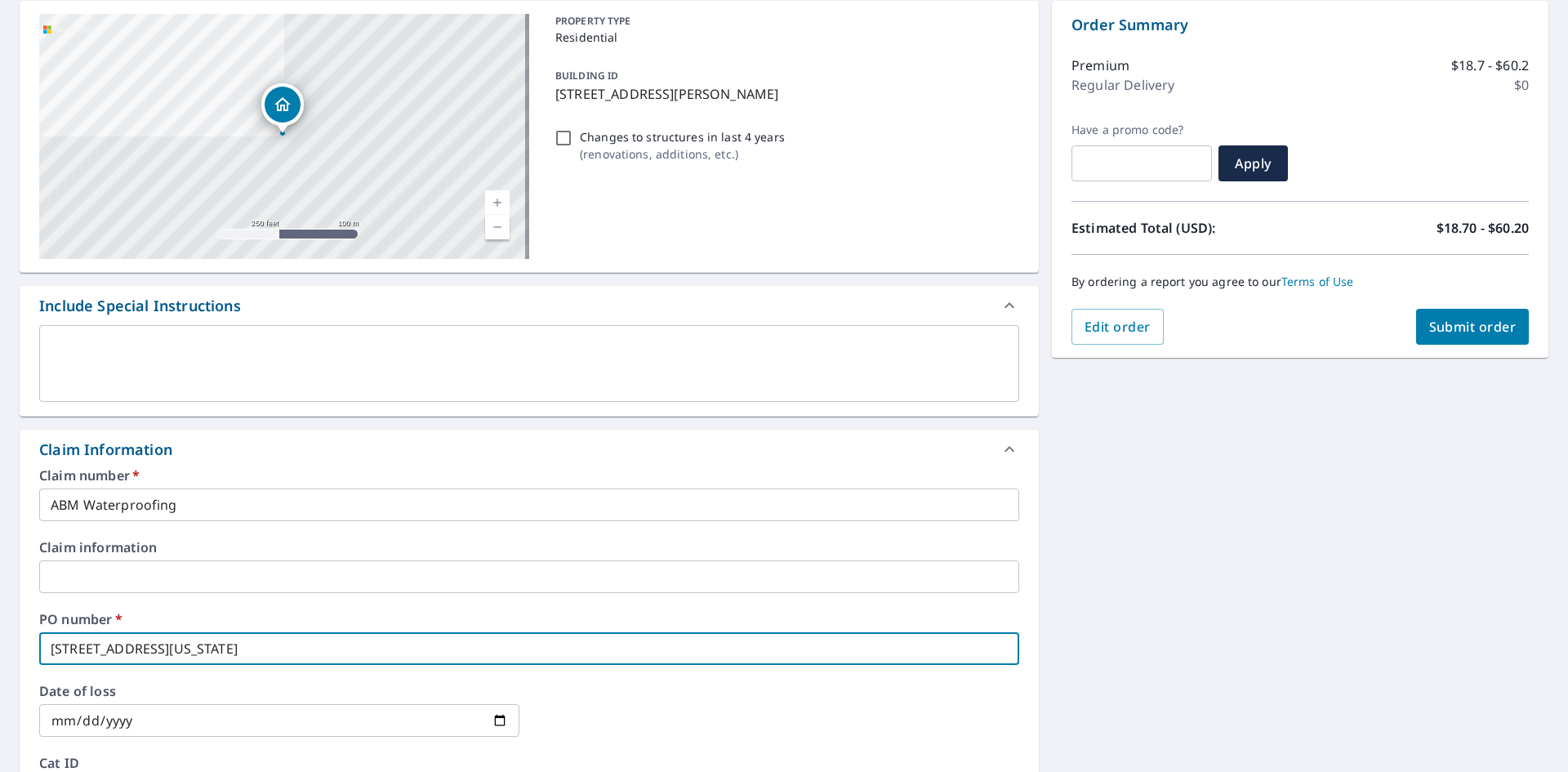
checkbox input "true"
type input "[STREET_ADDRESS][US_STATE]"
checkbox input "true"
type input "[STREET_ADDRESS][PERSON_NAME][US_STATE]"
checkbox input "true"
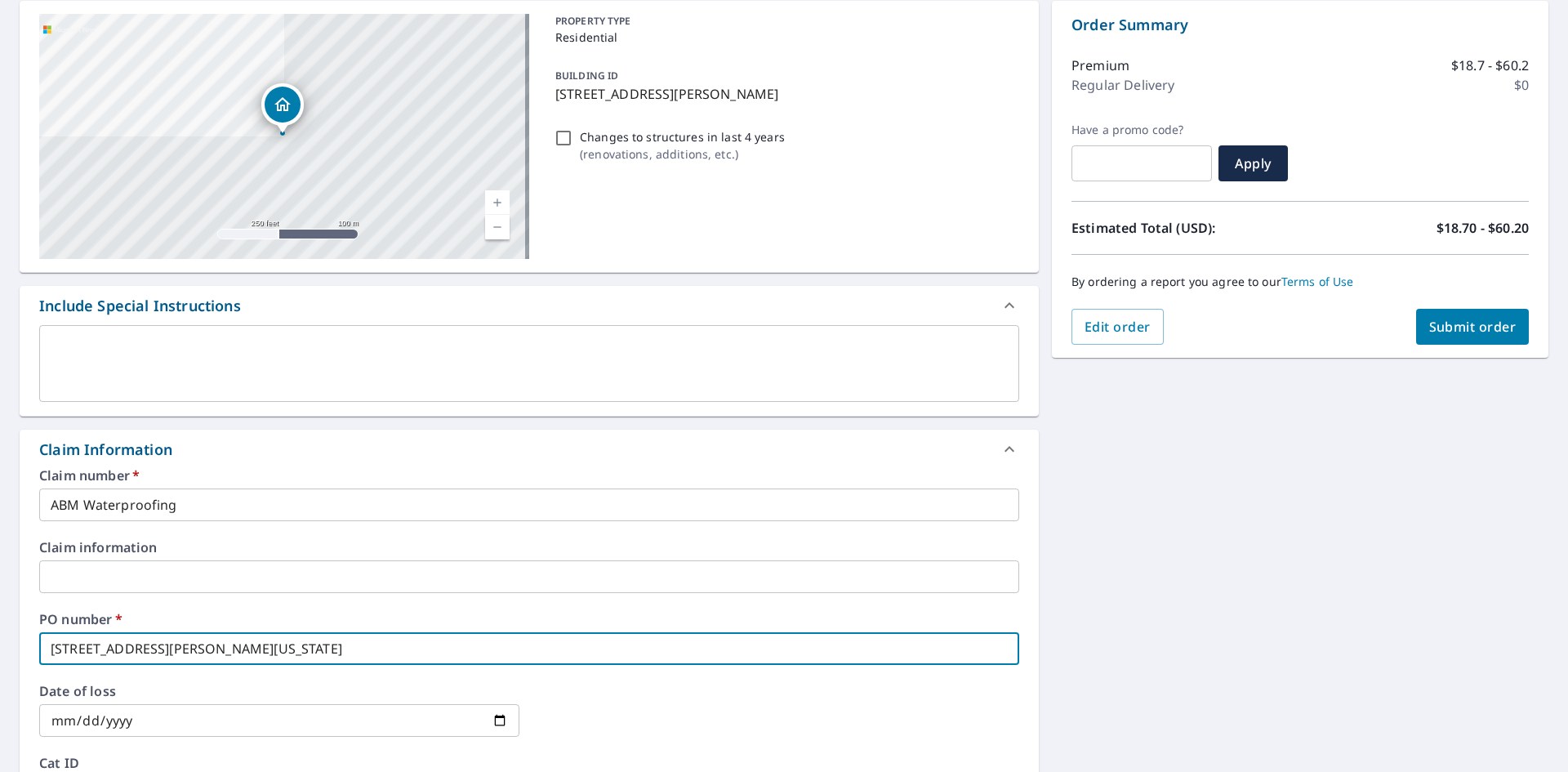
type input "[STREET_ADDRESS][PERSON_NAME][US_STATE]"
checkbox input "true"
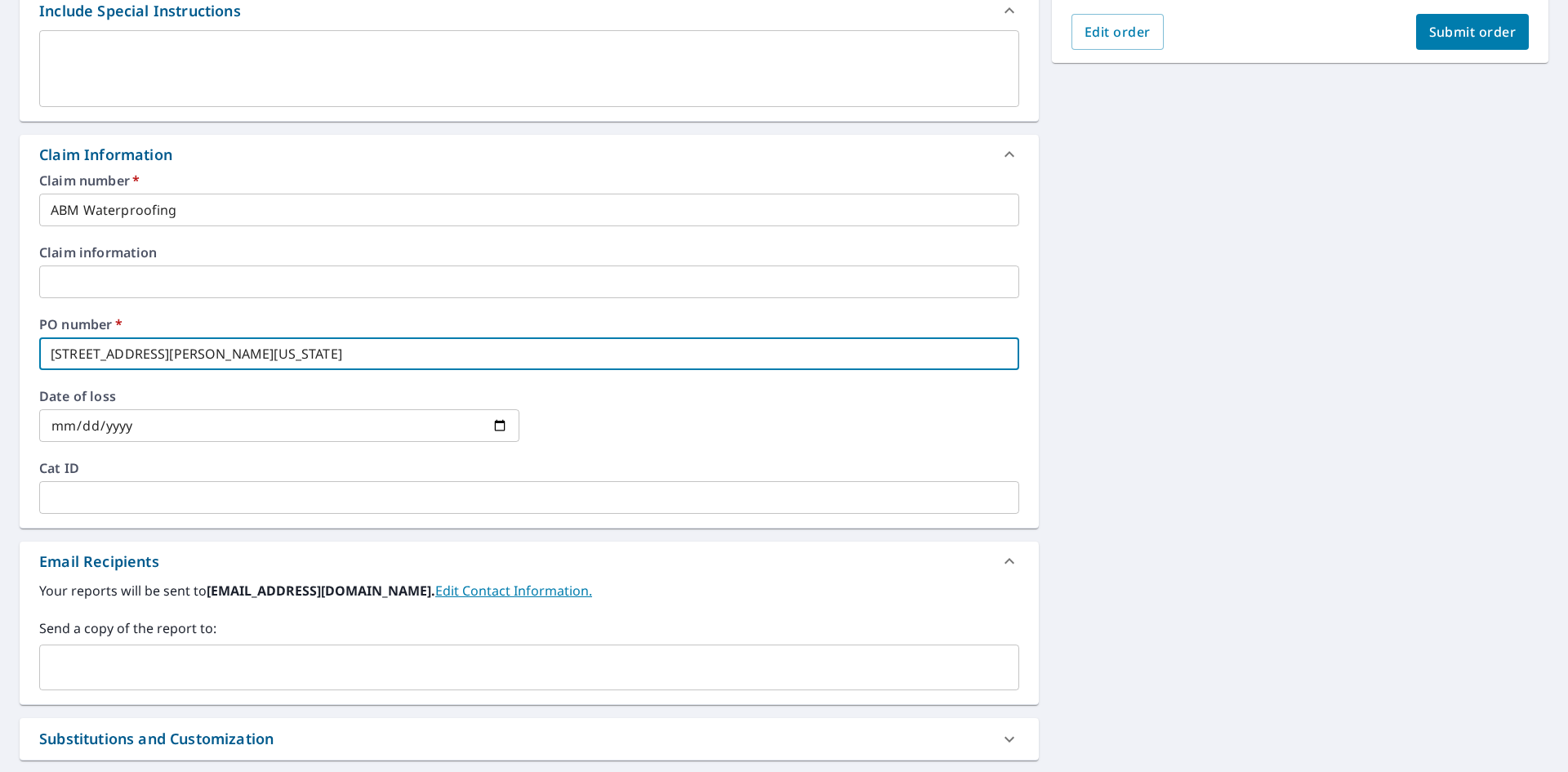
scroll to position [490, 0]
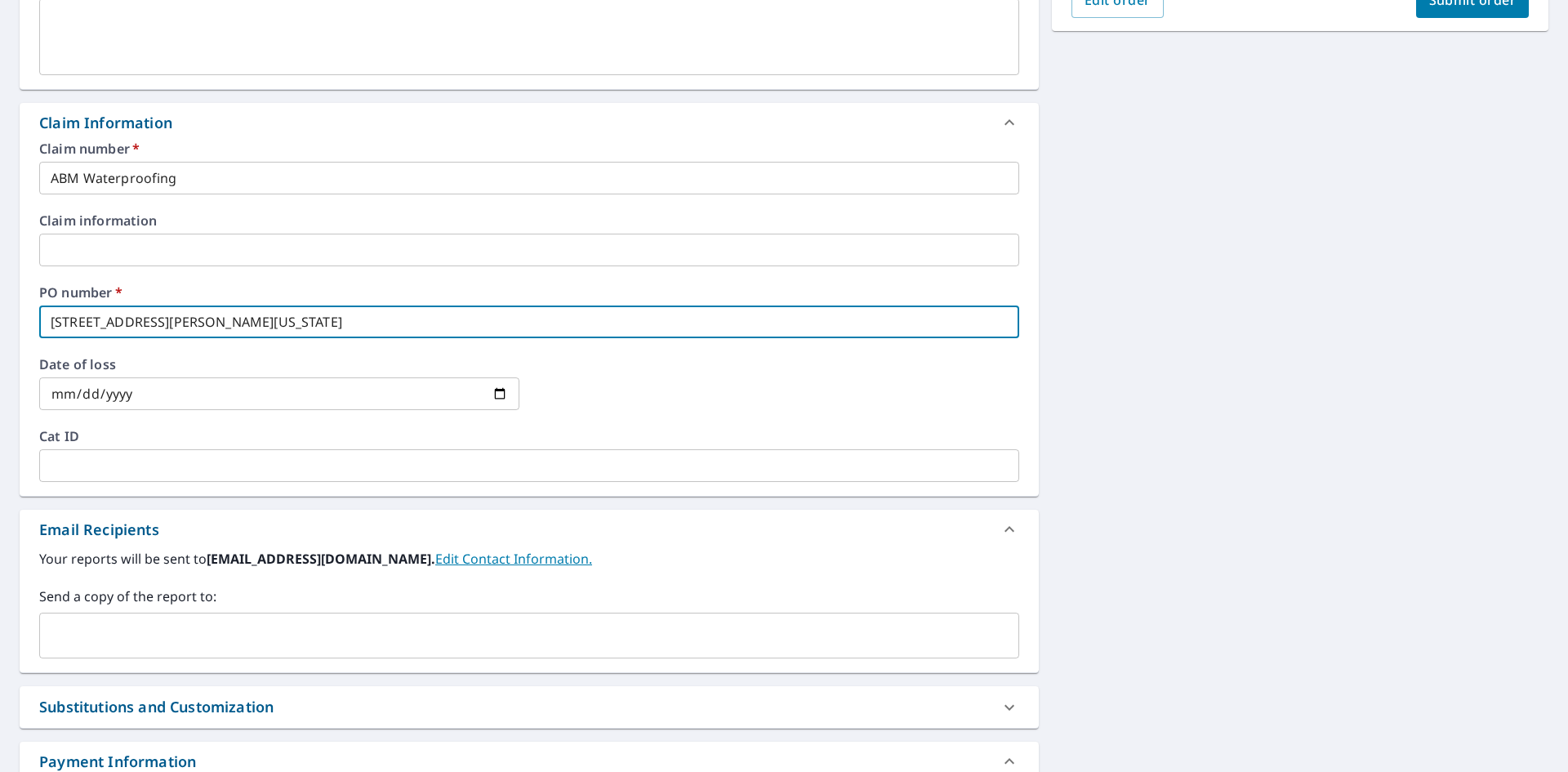
type input "[STREET_ADDRESS][PERSON_NAME][US_STATE]"
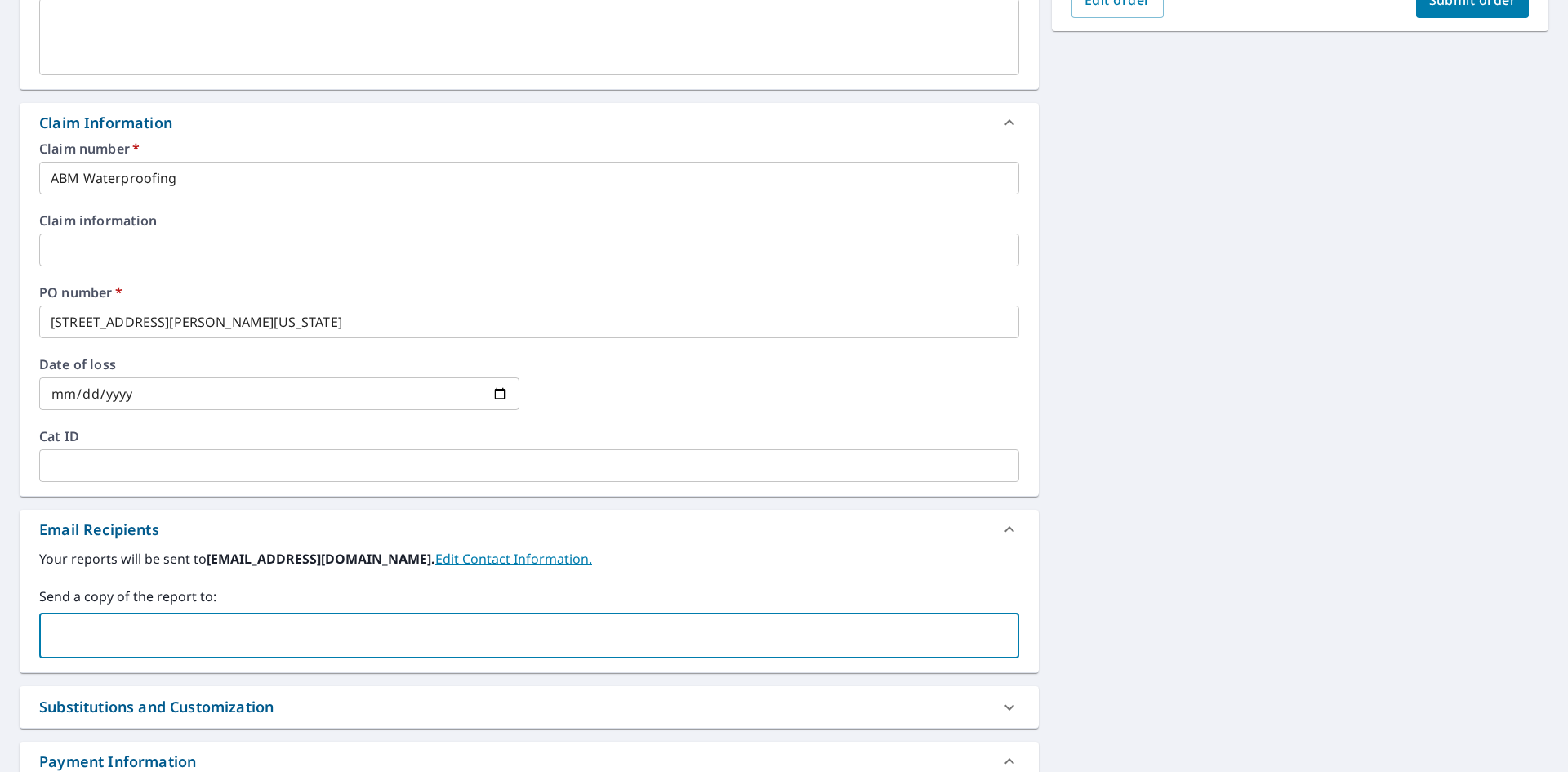
click at [121, 642] on input "text" at bounding box center [516, 635] width 941 height 31
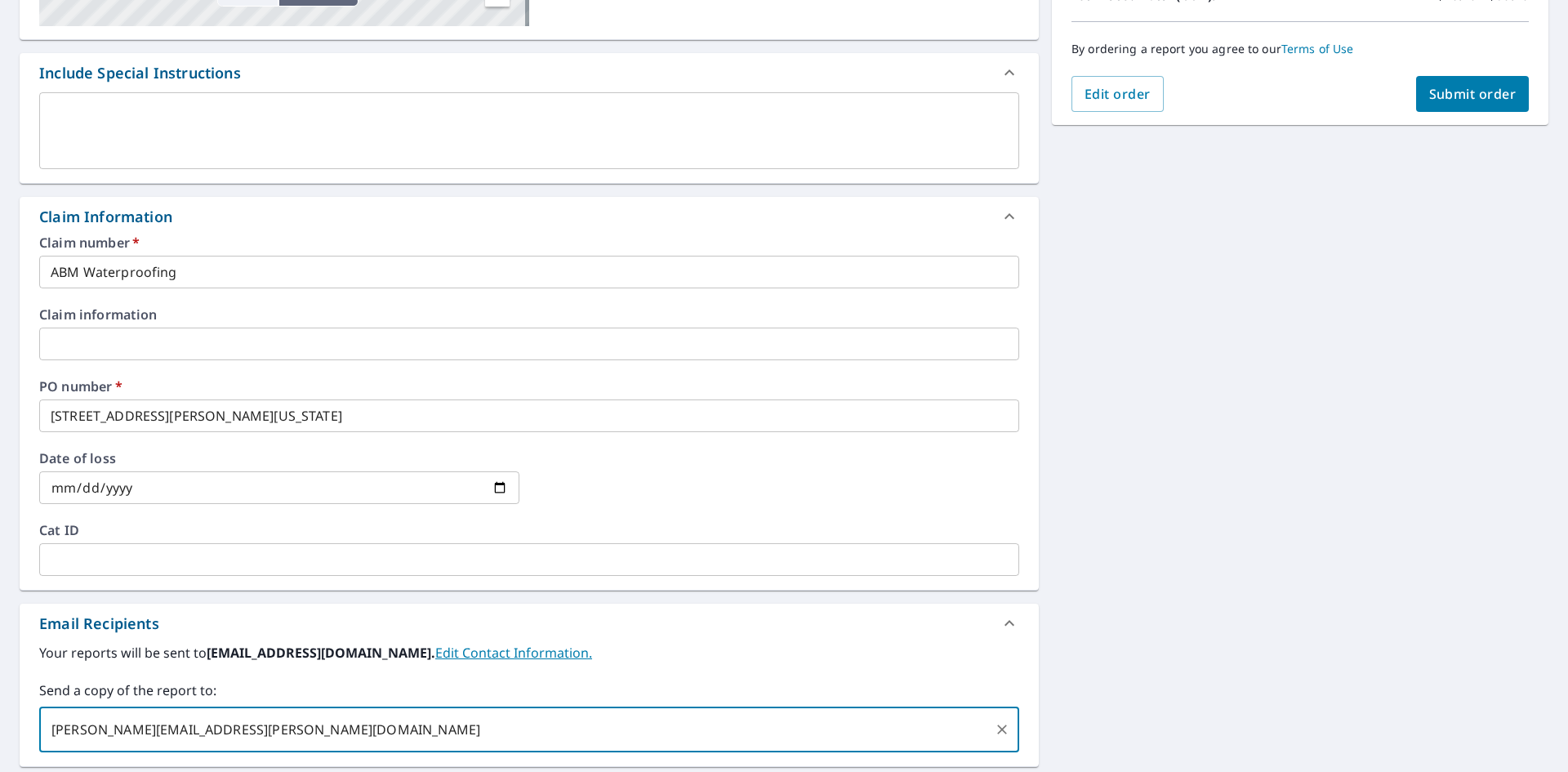
scroll to position [409, 0]
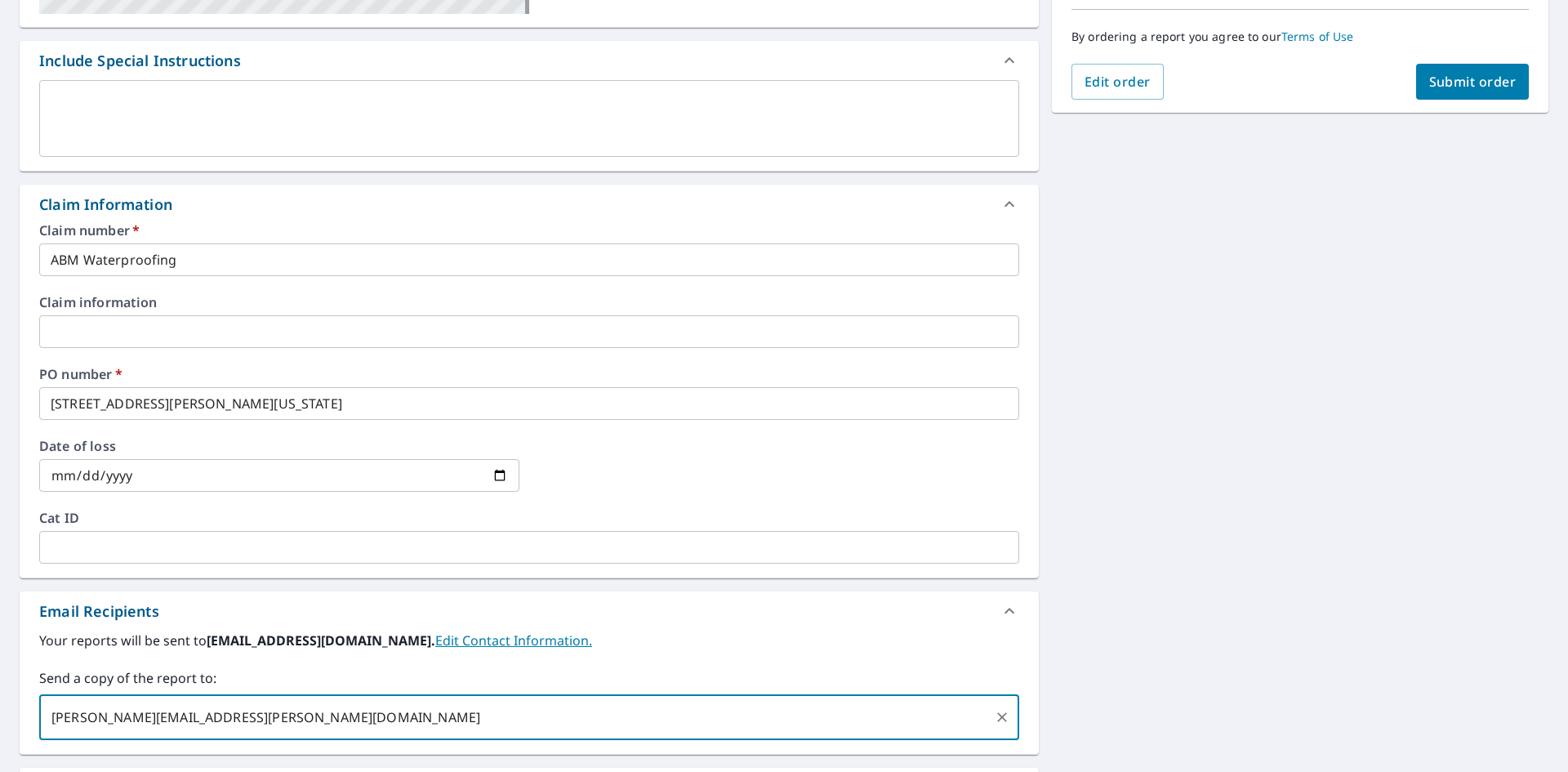
type input "[PERSON_NAME][EMAIL_ADDRESS][PERSON_NAME][DOMAIN_NAME]"
click at [1443, 83] on span "Submit order" at bounding box center [1473, 81] width 87 height 18
checkbox input "true"
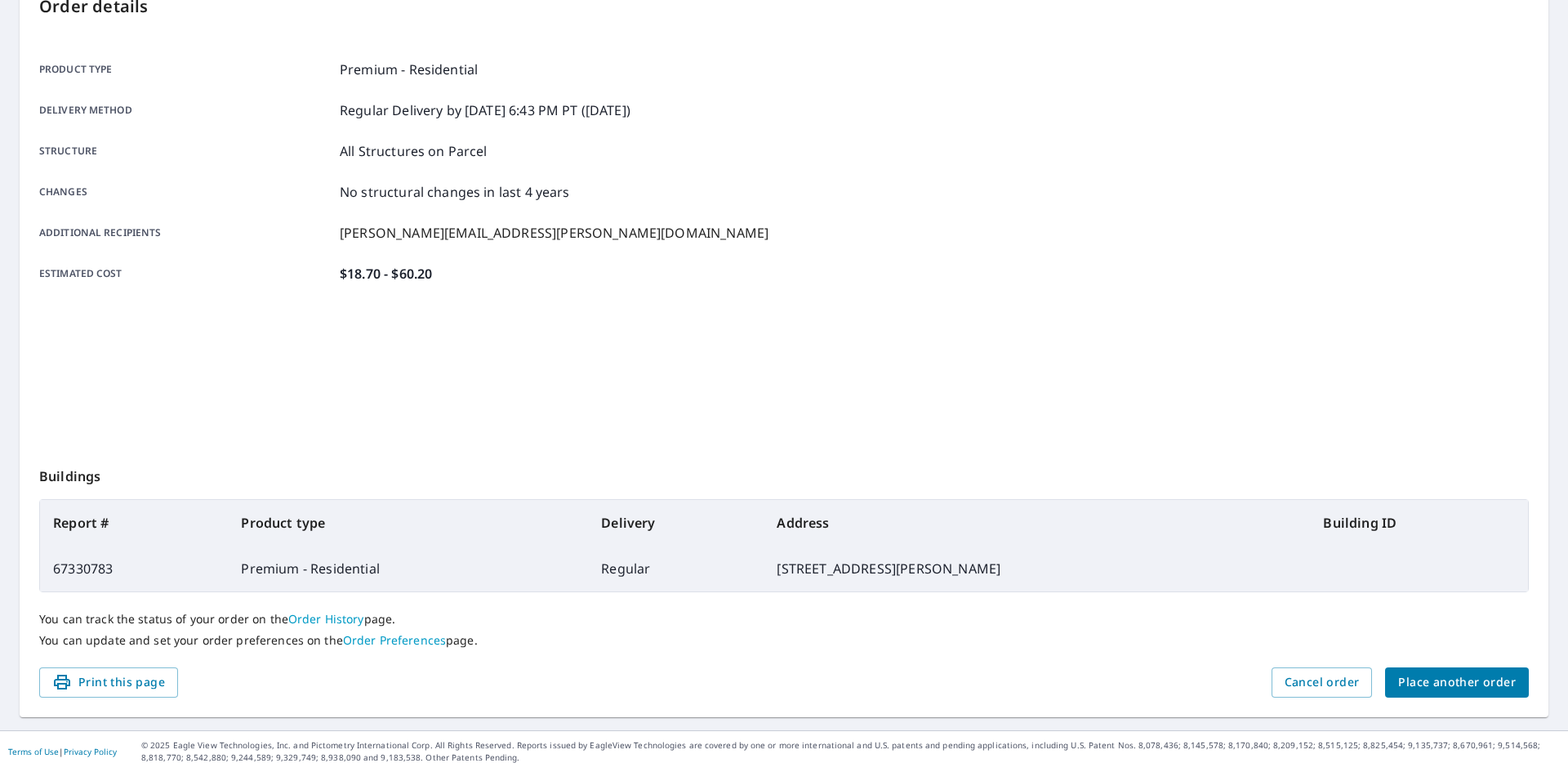
scroll to position [190, 0]
